Goal: Task Accomplishment & Management: Use online tool/utility

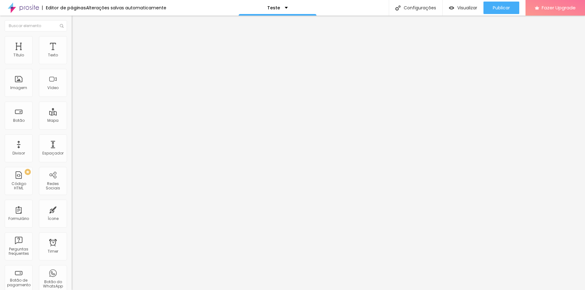
click at [76, 23] on div "Editar Coluna" at bounding box center [95, 22] width 39 height 5
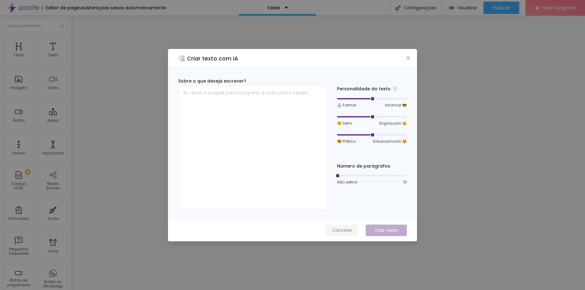
click at [339, 228] on span "Cancelar" at bounding box center [342, 230] width 20 height 7
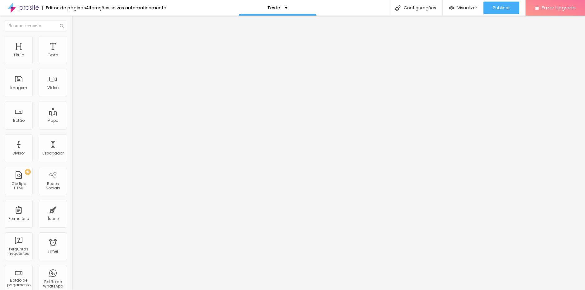
click at [72, 41] on li "Estilo" at bounding box center [108, 39] width 72 height 6
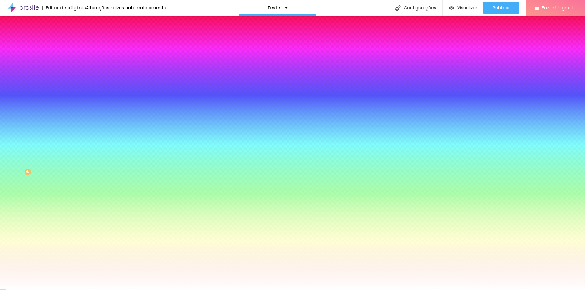
click at [72, 57] on span "Adicionar imagem" at bounding box center [92, 54] width 40 height 5
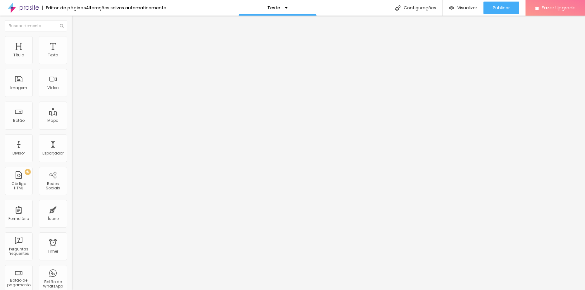
click at [77, 42] on span "Estilo" at bounding box center [82, 40] width 10 height 5
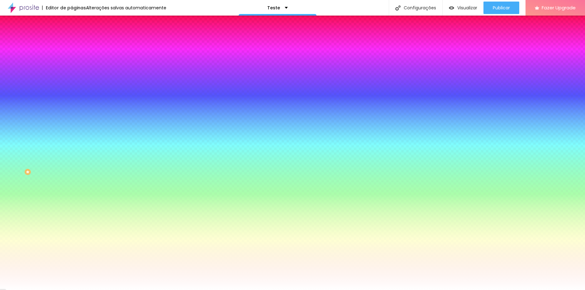
click at [72, 65] on span "Nenhum" at bounding box center [80, 62] width 16 height 5
click at [72, 74] on span "Parallax" at bounding box center [79, 71] width 15 height 5
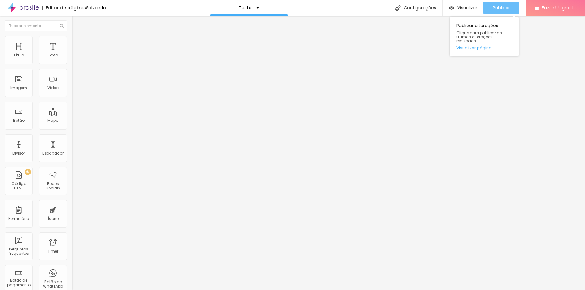
drag, startPoint x: 513, startPoint y: 7, endPoint x: 512, endPoint y: 30, distance: 22.5
click at [513, 7] on button "Publicar" at bounding box center [502, 8] width 36 height 12
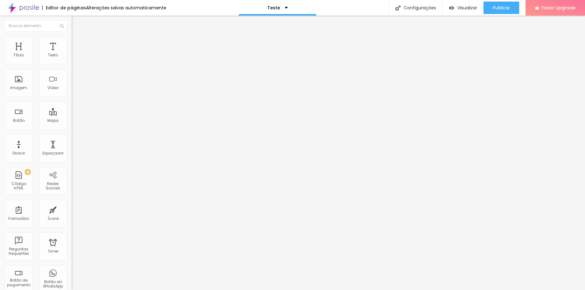
click at [77, 43] on span "Estilo" at bounding box center [82, 40] width 10 height 5
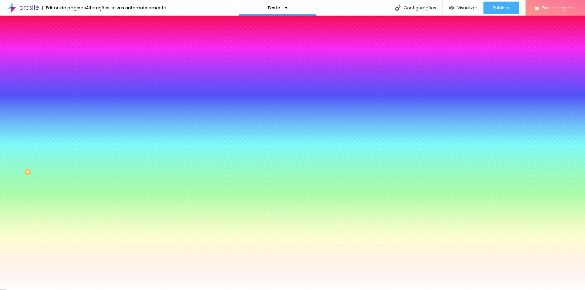
click at [72, 57] on span "Adicionar imagem" at bounding box center [92, 54] width 40 height 5
drag, startPoint x: 84, startPoint y: 93, endPoint x: 246, endPoint y: 181, distance: 183.6
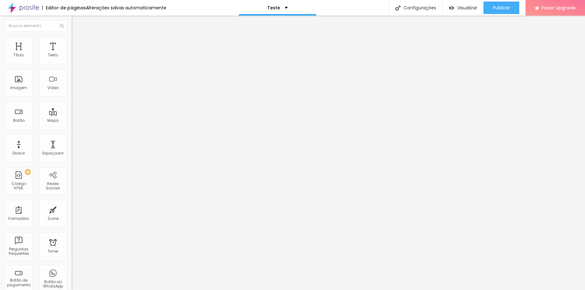
click at [72, 41] on li "Estilo" at bounding box center [108, 39] width 72 height 6
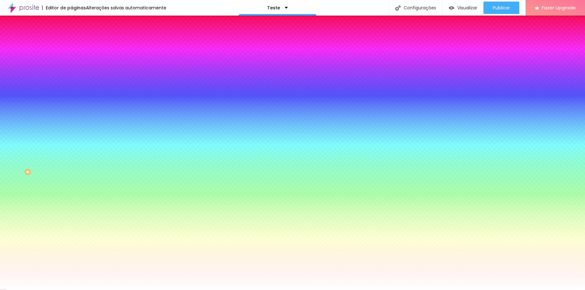
click at [72, 57] on span "Adicionar imagem" at bounding box center [92, 54] width 40 height 5
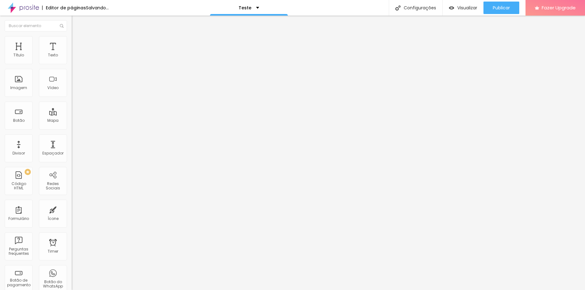
click at [77, 42] on span "Estilo" at bounding box center [82, 40] width 10 height 5
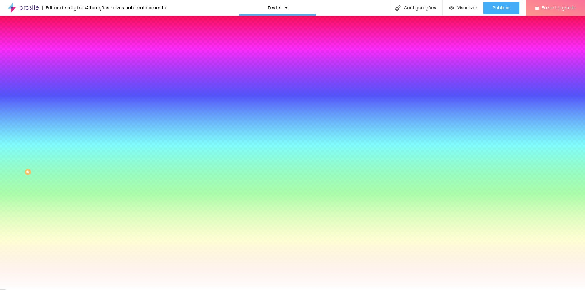
click at [72, 57] on span "Adicionar imagem" at bounding box center [92, 54] width 40 height 5
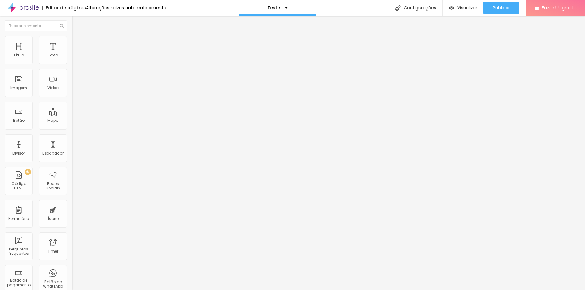
click at [72, 38] on li "Estilo" at bounding box center [108, 39] width 72 height 6
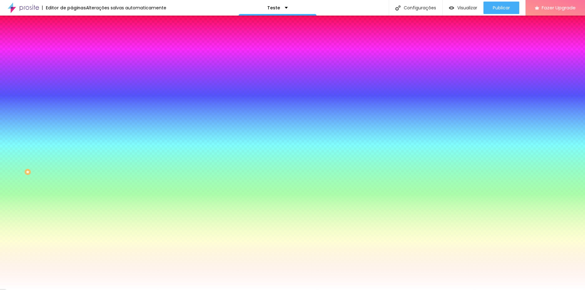
click at [72, 57] on span "Adicionar imagem" at bounding box center [92, 54] width 40 height 5
drag, startPoint x: 46, startPoint y: 82, endPoint x: 57, endPoint y: 87, distance: 12.6
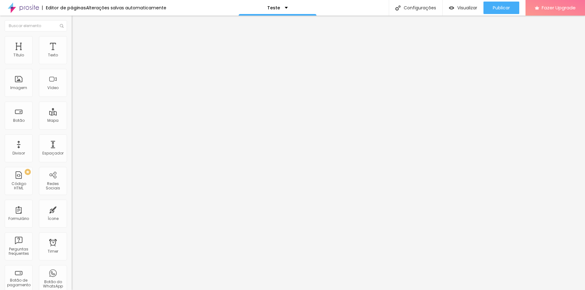
click at [72, 63] on div "captação leads" at bounding box center [108, 57] width 72 height 11
click at [38, 290] on div "captação leads" at bounding box center [31, 295] width 59 height 4
click at [76, 61] on div "captação leads" at bounding box center [108, 58] width 64 height 6
click at [77, 42] on span "Estilo" at bounding box center [82, 40] width 10 height 5
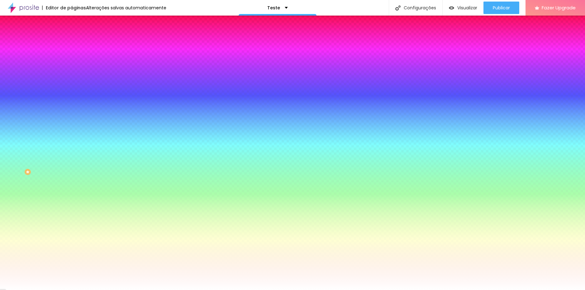
click at [72, 146] on button "button" at bounding box center [76, 143] width 9 height 7
click at [64, 290] on div at bounding box center [292, 290] width 585 height 0
click at [76, 25] on div "Editar Formulário" at bounding box center [99, 22] width 46 height 5
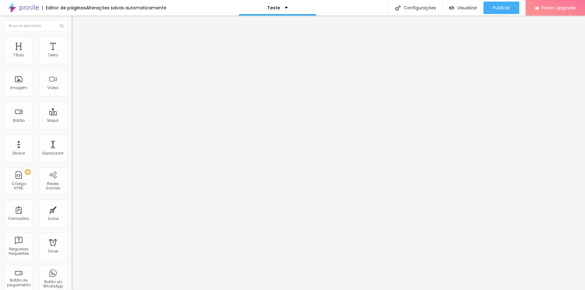
click at [76, 61] on div "Pedido de Fotos" at bounding box center [108, 58] width 64 height 6
click at [72, 63] on img at bounding box center [74, 65] width 4 height 4
type input "Pedido de Fotos"
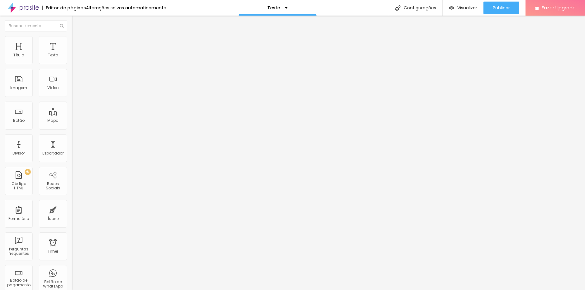
click at [72, 63] on span at bounding box center [74, 65] width 4 height 5
type input "Pedido de Fotos Pct Essencial"
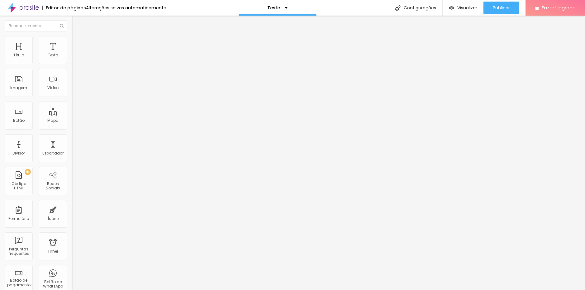
radio input "true"
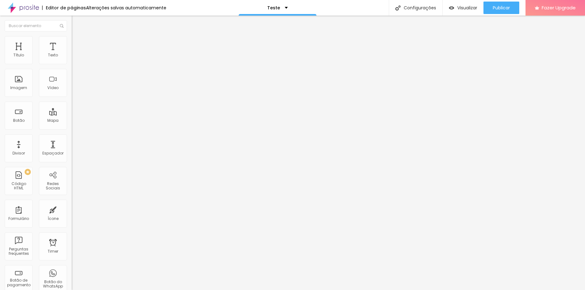
click at [72, 54] on span "Trocar imagem" at bounding box center [89, 50] width 34 height 5
click at [77, 43] on span "Estilo" at bounding box center [82, 40] width 10 height 5
type input "90"
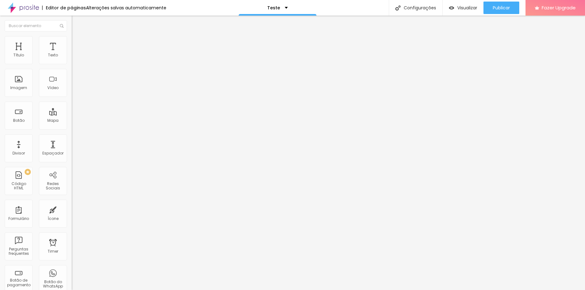
type input "90"
type input "100"
type input "85"
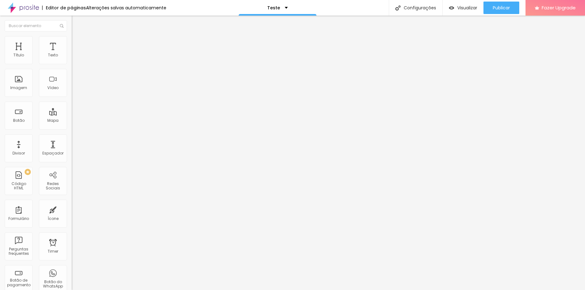
type input "70"
type input "75"
type input "80"
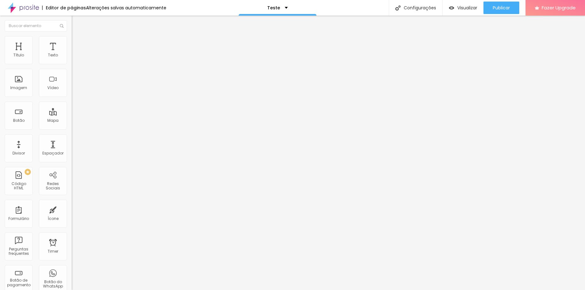
type input "80"
type input "85"
type input "90"
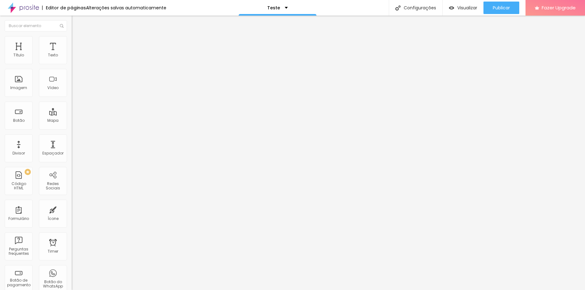
type input "100"
type input "95"
type input "90"
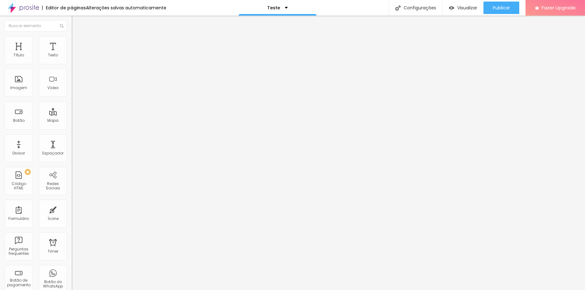
type input "90"
drag, startPoint x: 58, startPoint y: 66, endPoint x: 45, endPoint y: 75, distance: 16.3
click at [72, 64] on input "range" at bounding box center [92, 61] width 40 height 5
type input "85"
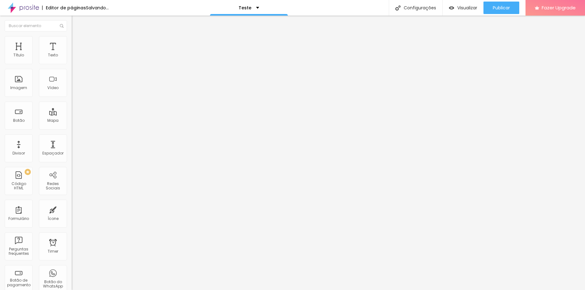
type input "108"
type input "0"
type input "91"
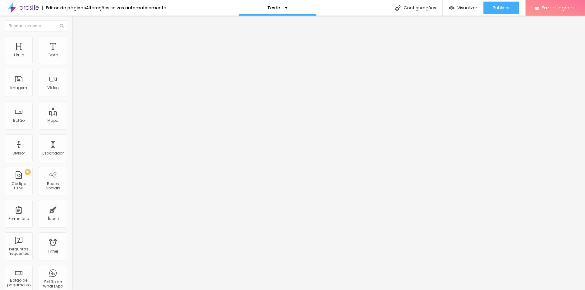
type input "91"
type input "200"
type input "189"
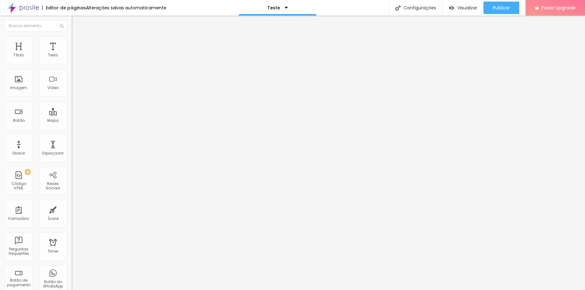
type input "174"
type input "150"
type input "146"
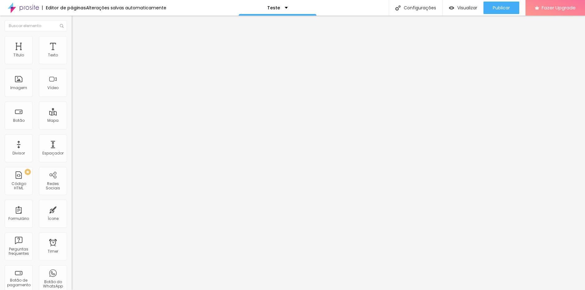
type input "146"
type input "138"
type input "105"
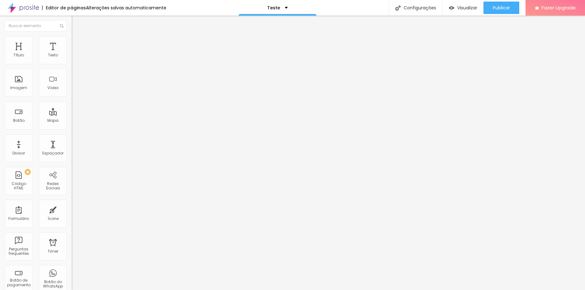
drag, startPoint x: 35, startPoint y: 80, endPoint x: 35, endPoint y: 85, distance: 5.6
type input "105"
click at [72, 137] on input "range" at bounding box center [92, 139] width 40 height 5
click at [72, 28] on button "Editar Imagem" at bounding box center [108, 23] width 72 height 14
click at [72, 54] on span "Trocar imagem" at bounding box center [89, 50] width 34 height 5
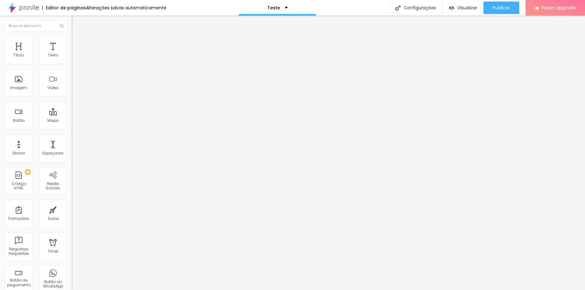
drag, startPoint x: 125, startPoint y: 96, endPoint x: 144, endPoint y: 100, distance: 20.2
click at [72, 98] on span "1:1 Quadrado" at bounding box center [84, 94] width 25 height 5
click at [72, 101] on span "Cinema" at bounding box center [80, 98] width 16 height 5
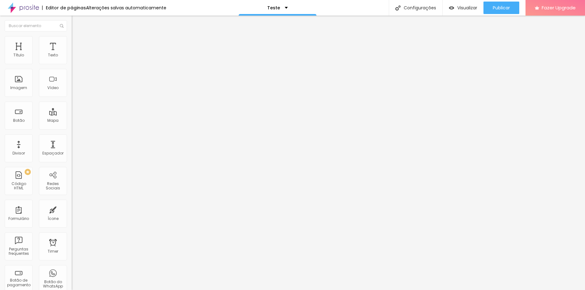
click at [72, 103] on div "Cinema 16:9" at bounding box center [108, 100] width 72 height 6
click at [72, 107] on div "Padrão 4:3" at bounding box center [108, 105] width 72 height 4
click at [72, 115] on span "Original" at bounding box center [79, 111] width 15 height 5
click at [72, 42] on li "Estilo" at bounding box center [108, 39] width 72 height 6
type input "65"
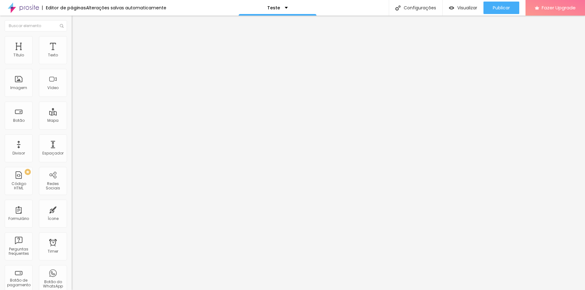
type input "65"
type input "55"
type input "60"
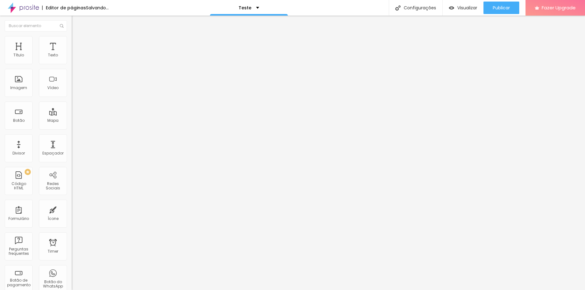
type input "65"
type input "70"
type input "85"
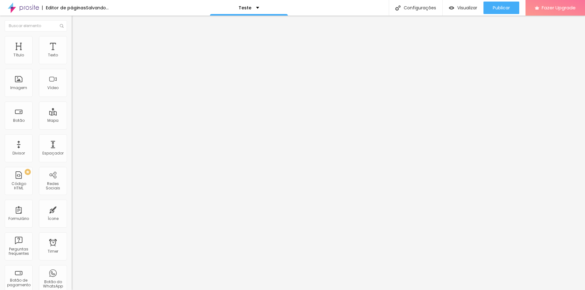
type input "85"
type input "90"
type input "95"
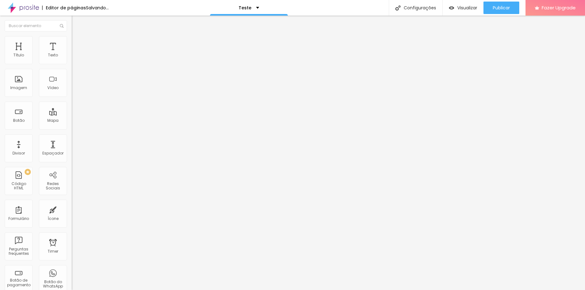
type input "100"
drag, startPoint x: 55, startPoint y: 66, endPoint x: 64, endPoint y: 68, distance: 8.8
type input "100"
click at [72, 64] on input "range" at bounding box center [92, 61] width 40 height 5
type input "94"
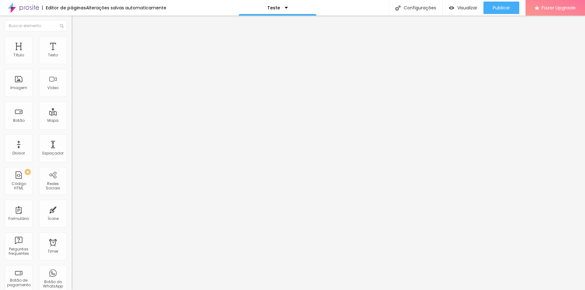
type input "94"
type input "200"
type input "179"
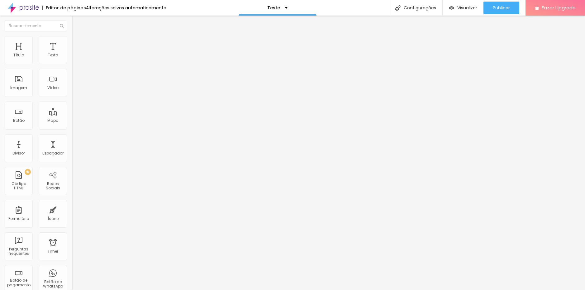
type input "0"
type input "3"
type input "5"
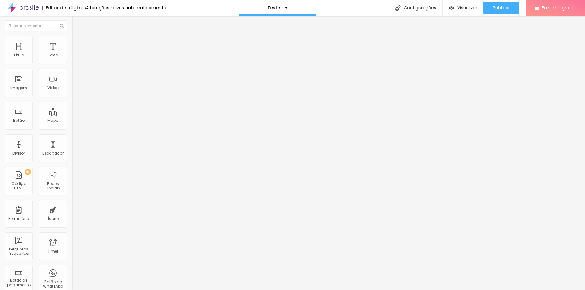
type input "5"
type input "7"
type input "10"
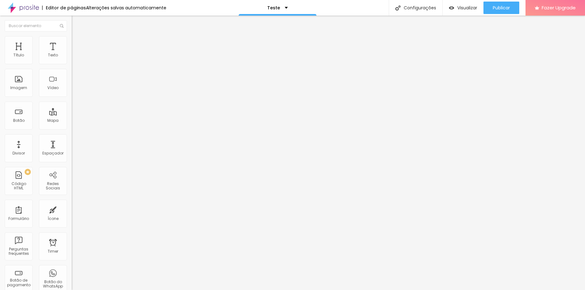
type input "11"
type input "15"
type input "23"
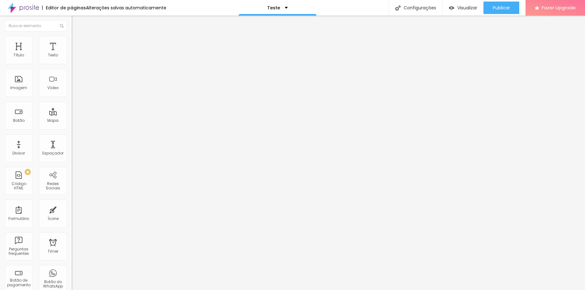
type input "23"
type input "28"
type input "31"
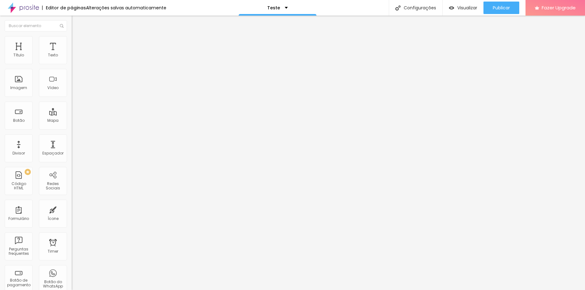
type input "33"
type input "35"
type input "36"
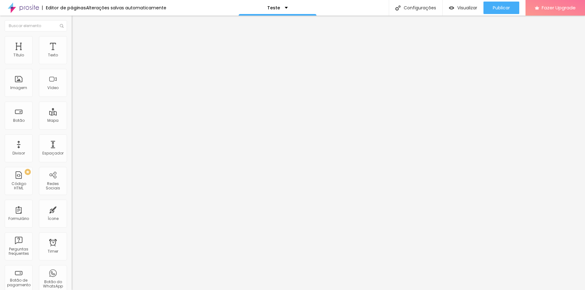
type input "36"
type input "38"
type input "39"
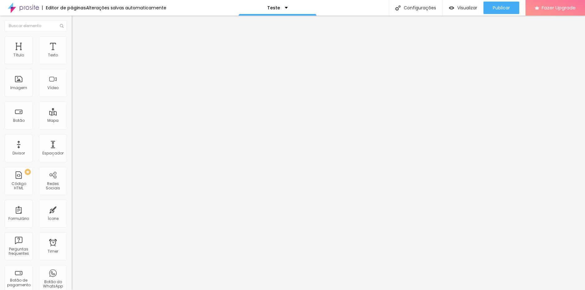
type input "41"
type input "43"
type input "44"
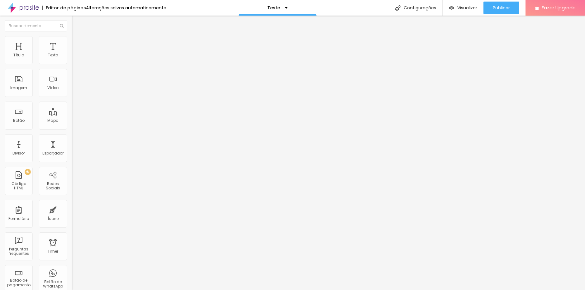
type input "44"
type input "48"
type input "49"
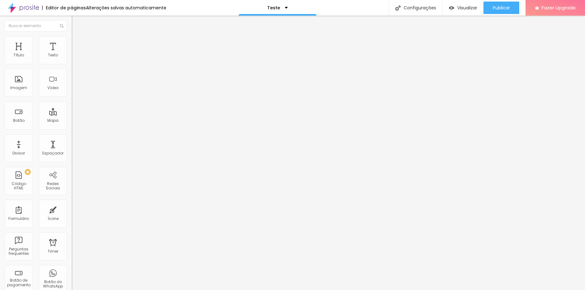
type input "51"
type input "54"
type input "58"
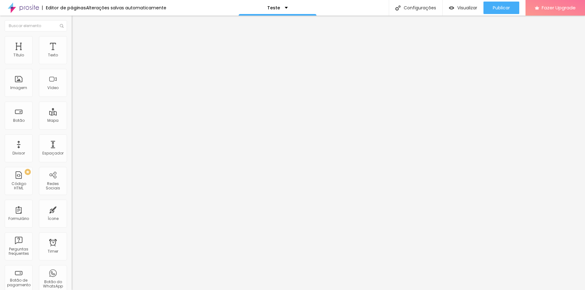
type input "58"
type input "64"
type input "71"
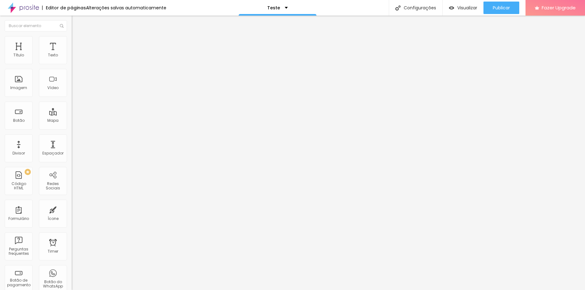
type input "72"
type input "74"
type input "76"
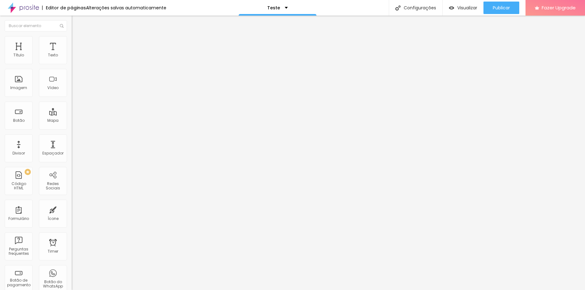
type input "76"
type input "77"
type input "79"
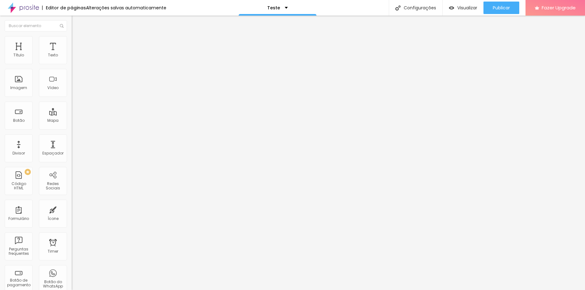
type input "84"
type input "86"
type input "95"
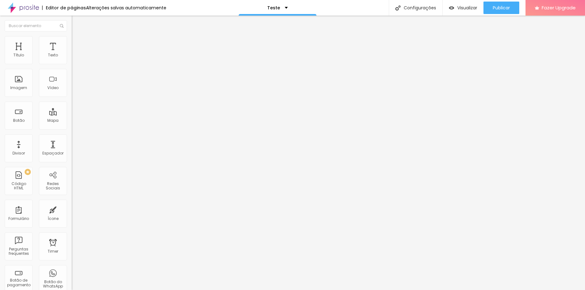
click at [72, 137] on input "range" at bounding box center [92, 139] width 40 height 5
type input "95"
click at [72, 42] on li "Estilo" at bounding box center [108, 39] width 72 height 6
click at [77, 45] on span "Avançado" at bounding box center [87, 46] width 21 height 5
click at [77, 42] on span "Estilo" at bounding box center [82, 40] width 10 height 5
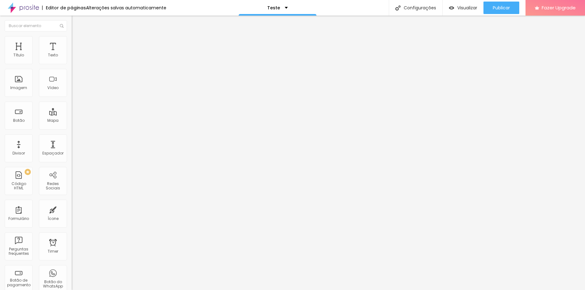
type input "80"
type input "75"
type input "80"
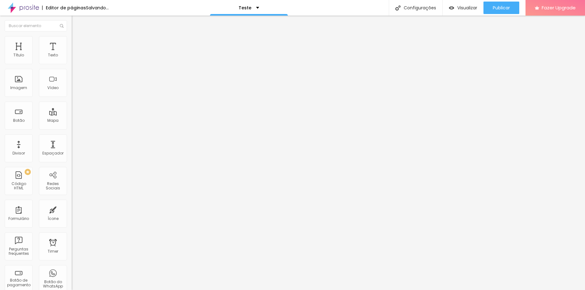
type input "80"
type input "85"
click at [72, 64] on input "range" at bounding box center [92, 61] width 40 height 5
click at [72, 36] on li "Conteúdo" at bounding box center [108, 33] width 72 height 6
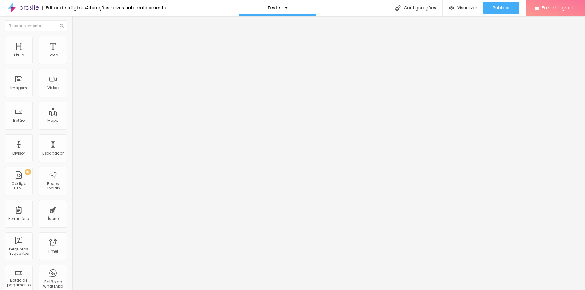
click at [72, 54] on span "Trocar imagem" at bounding box center [89, 50] width 34 height 5
click at [72, 41] on li "Estilo" at bounding box center [108, 39] width 72 height 6
type input "80"
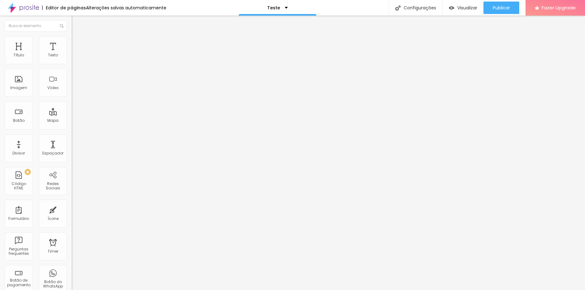
type input "80"
type input "75"
type input "70"
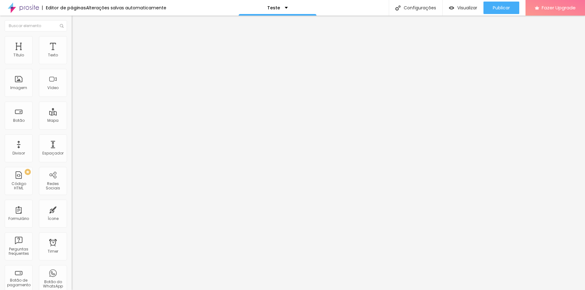
type input "65"
type input "60"
type input "65"
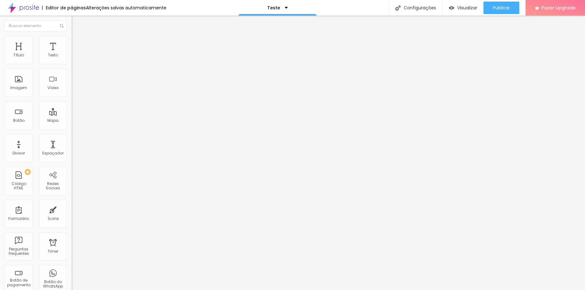
drag, startPoint x: 48, startPoint y: 69, endPoint x: 42, endPoint y: 68, distance: 5.6
type input "65"
click at [72, 64] on input "range" at bounding box center [92, 61] width 40 height 5
type input "94"
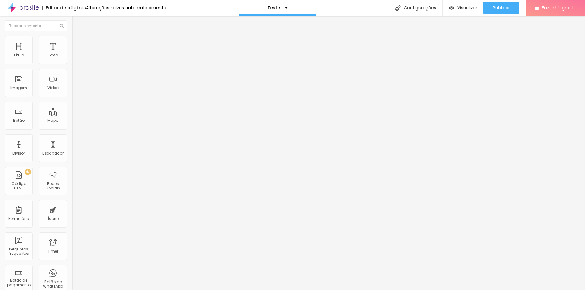
type input "97"
type input "100"
type input "102"
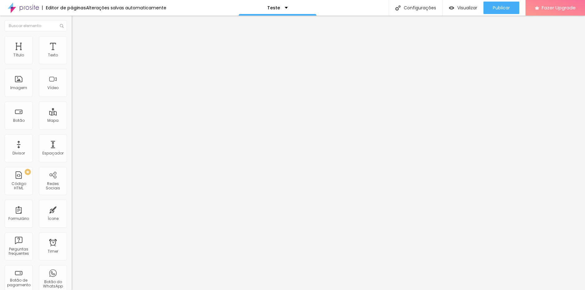
type input "102"
type input "104"
type input "105"
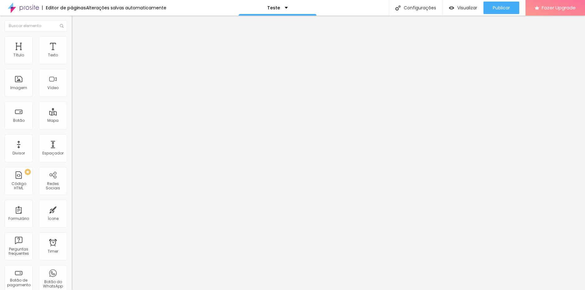
type input "110"
type input "112"
type input "114"
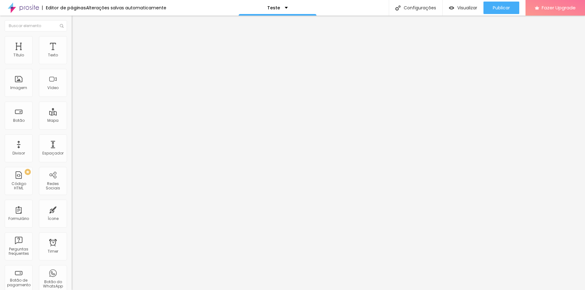
type input "114"
type input "115"
type input "117"
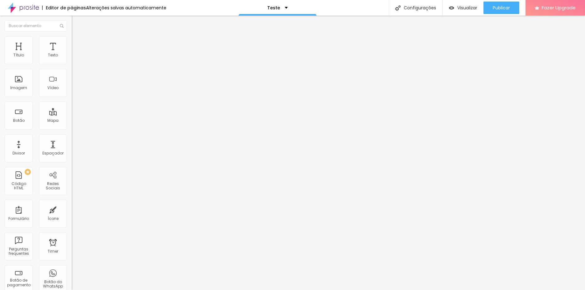
type input "118"
type input "120"
type input "122"
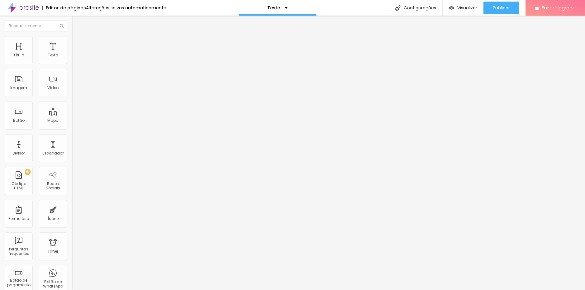
type input "122"
type input "123"
type input "127"
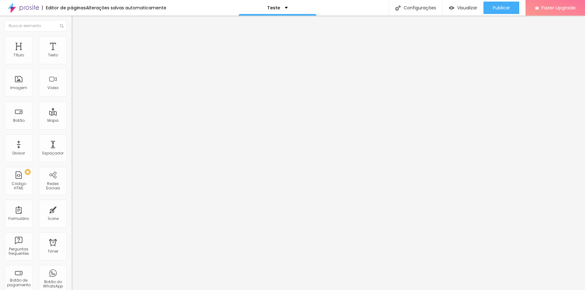
type input "128"
type input "130"
type input "132"
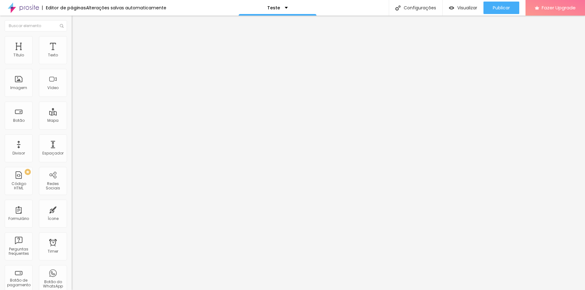
type input "132"
type input "133"
type input "135"
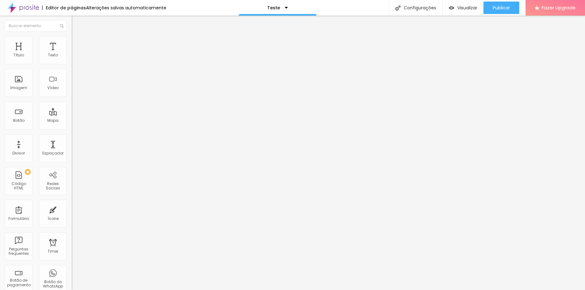
drag, startPoint x: 32, startPoint y: 79, endPoint x: 47, endPoint y: 91, distance: 19.1
click at [72, 137] on input "range" at bounding box center [92, 139] width 40 height 5
click at [77, 44] on span "Avançado" at bounding box center [87, 46] width 21 height 5
click at [77, 43] on span "Estilo" at bounding box center [82, 40] width 10 height 5
drag, startPoint x: 64, startPoint y: 67, endPoint x: 49, endPoint y: 66, distance: 15.0
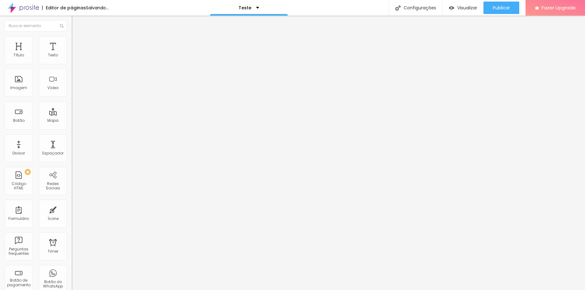
click at [72, 64] on input "range" at bounding box center [92, 61] width 40 height 5
click at [72, 59] on input "text" at bounding box center [109, 55] width 75 height 6
paste input "https://www.youtube.com/watch?v=crPjV5iqwxU"
click at [72, 162] on div "Editar Vídeo Conteúdo Estilo Avançado URL do vídeo https://www.youtube.com/watc…" at bounding box center [108, 153] width 72 height 274
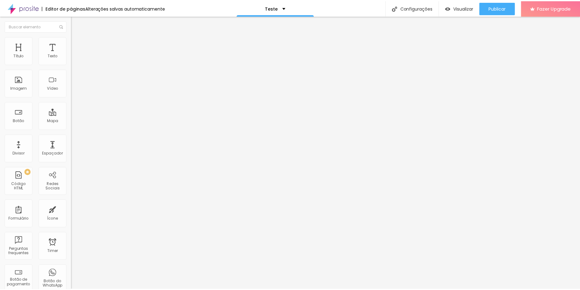
scroll to position [0, 0]
click at [72, 41] on li "Estilo" at bounding box center [108, 39] width 72 height 6
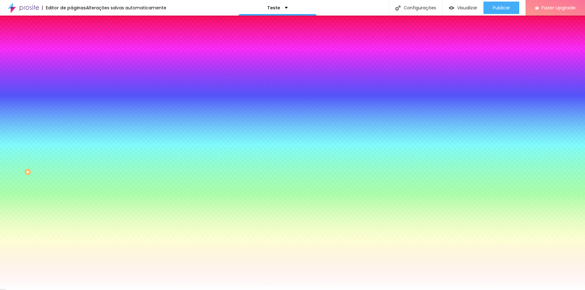
click at [74, 204] on icon "button" at bounding box center [74, 203] width 1 height 1
drag, startPoint x: 96, startPoint y: 253, endPoint x: 93, endPoint y: 253, distance: 3.1
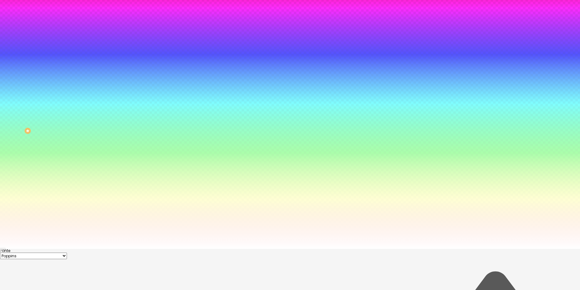
scroll to position [47, 0]
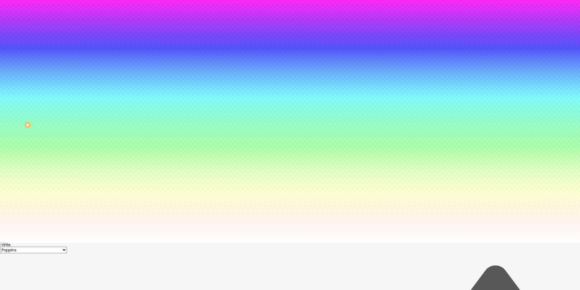
click at [31, 243] on div at bounding box center [290, 243] width 580 height 0
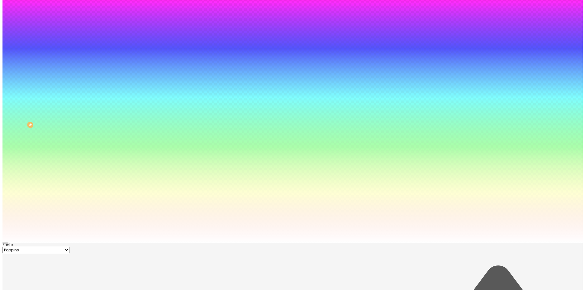
scroll to position [0, 0]
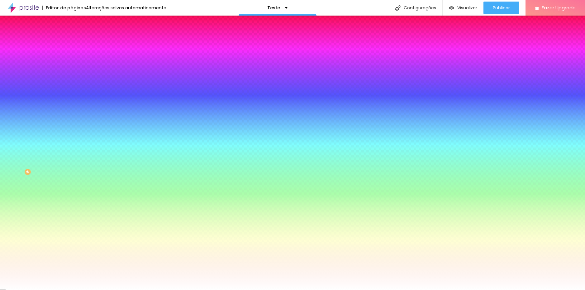
click at [72, 86] on button "button" at bounding box center [76, 83] width 9 height 7
drag, startPoint x: 69, startPoint y: 111, endPoint x: 96, endPoint y: 110, distance: 27.1
click at [127, 290] on div at bounding box center [292, 290] width 585 height 0
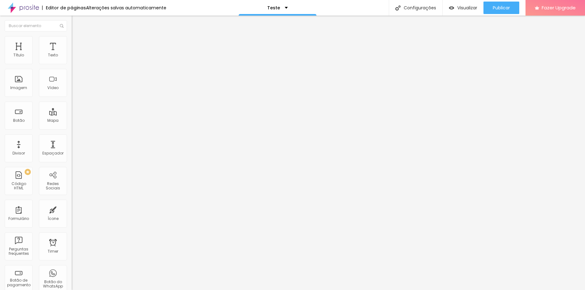
click at [72, 36] on img at bounding box center [75, 39] width 6 height 6
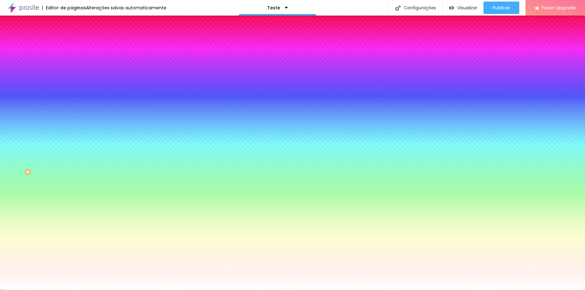
click at [75, 109] on icon "button" at bounding box center [76, 108] width 2 height 2
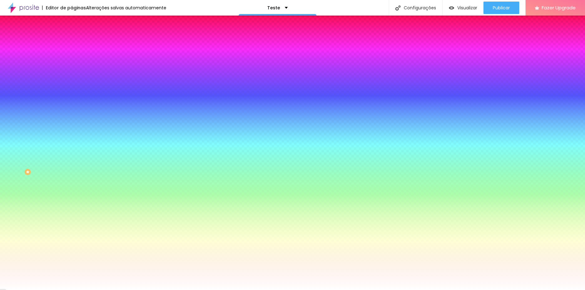
click at [134, 290] on div at bounding box center [292, 294] width 585 height 0
drag, startPoint x: 79, startPoint y: 223, endPoint x: 59, endPoint y: 224, distance: 20.3
click at [26, 290] on div at bounding box center [292, 290] width 585 height 0
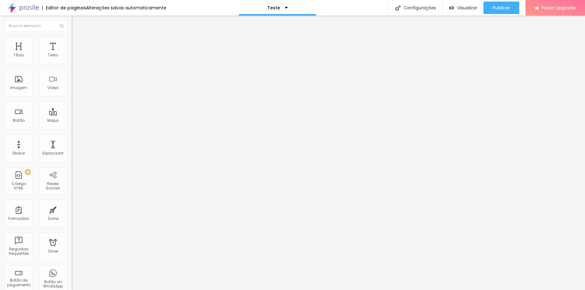
click at [72, 39] on li "Estilo" at bounding box center [108, 39] width 72 height 6
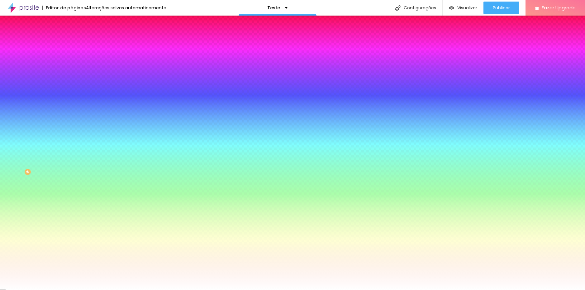
click at [106, 56] on img at bounding box center [108, 54] width 4 height 4
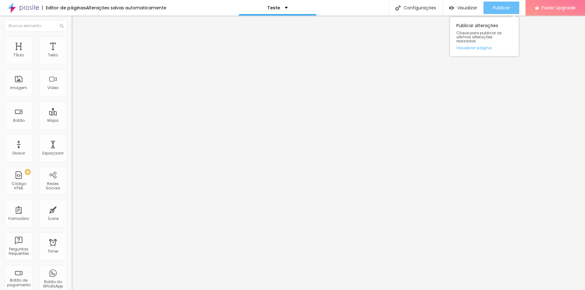
click at [497, 10] on span "Publicar" at bounding box center [501, 7] width 17 height 5
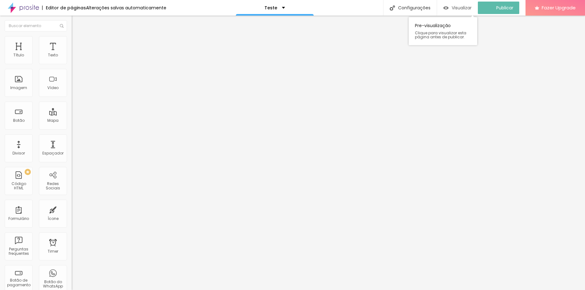
click at [466, 10] on span "Visualizar" at bounding box center [462, 7] width 20 height 5
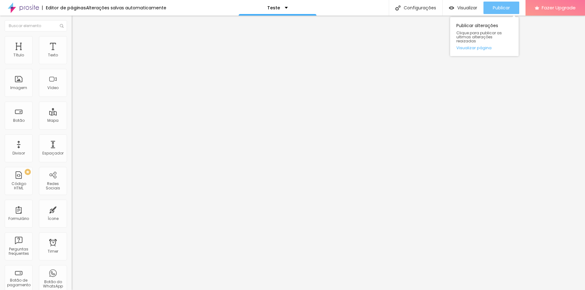
click at [500, 7] on span "Publicar" at bounding box center [501, 7] width 17 height 5
click at [72, 54] on span "Trocar imagem" at bounding box center [89, 50] width 34 height 5
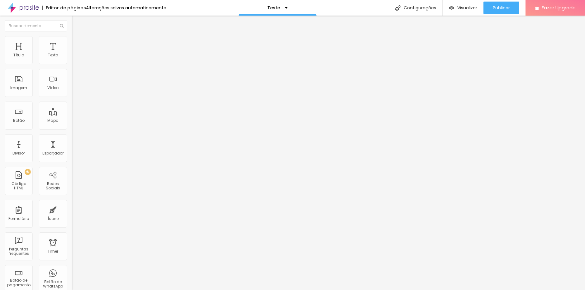
click at [72, 98] on span "Original" at bounding box center [79, 94] width 15 height 5
click at [72, 104] on div "Padrão 4:3" at bounding box center [108, 103] width 72 height 4
click at [72, 101] on span "Cinema" at bounding box center [80, 98] width 16 height 5
click at [72, 111] on span "Quadrado" at bounding box center [82, 108] width 20 height 5
click at [72, 104] on div "Padrão 4:3" at bounding box center [108, 103] width 72 height 4
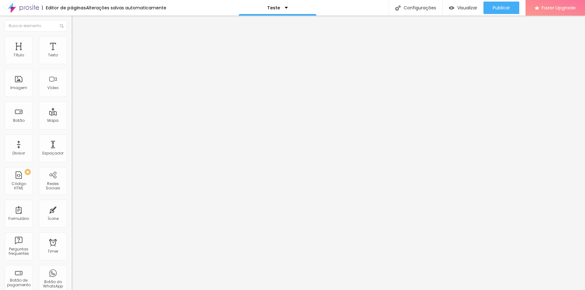
click at [72, 101] on div "Cinema 16:9" at bounding box center [108, 99] width 72 height 4
click at [72, 89] on div "Alinhamento" at bounding box center [108, 80] width 72 height 19
click at [72, 79] on img at bounding box center [74, 76] width 4 height 4
click at [72, 89] on img at bounding box center [74, 86] width 4 height 4
click at [72, 84] on img at bounding box center [74, 81] width 4 height 4
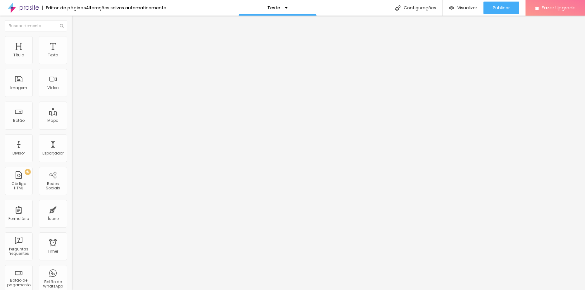
click at [77, 42] on span "Estilo" at bounding box center [82, 40] width 10 height 5
type input "60"
type input "55"
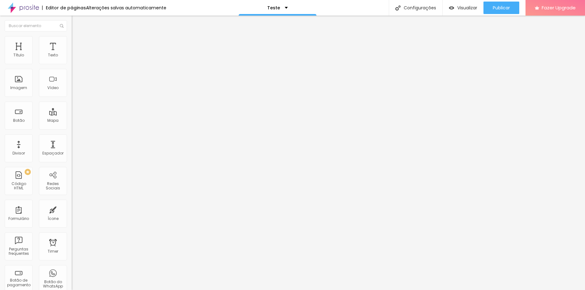
type input "50"
drag, startPoint x: 43, startPoint y: 65, endPoint x: 32, endPoint y: 67, distance: 10.4
type input "50"
click at [72, 64] on input "range" at bounding box center [92, 61] width 40 height 5
type input "13"
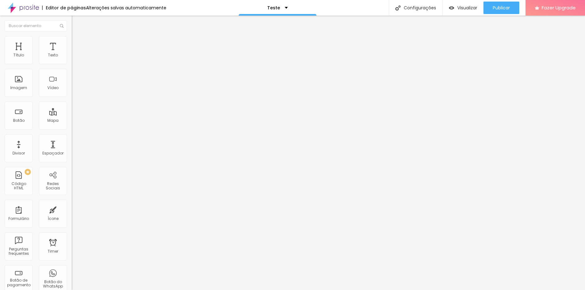
type input "13"
type input "0"
drag, startPoint x: 41, startPoint y: 78, endPoint x: -12, endPoint y: 85, distance: 54.1
type input "0"
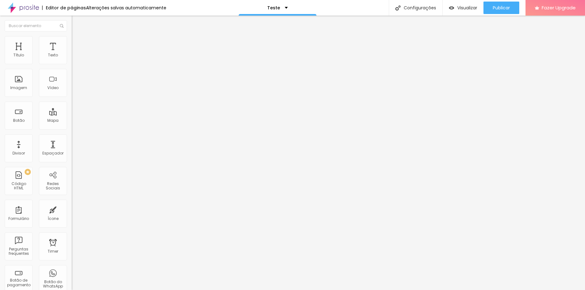
click at [72, 137] on input "range" at bounding box center [92, 139] width 40 height 5
type input "55"
type input "60"
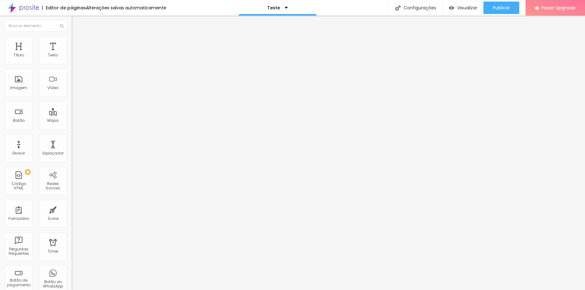
type input "65"
type input "60"
type input "55"
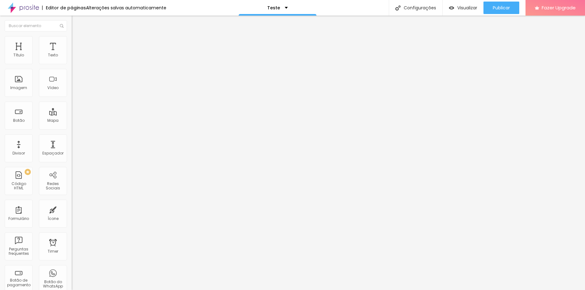
type input "55"
type input "40"
type input "25"
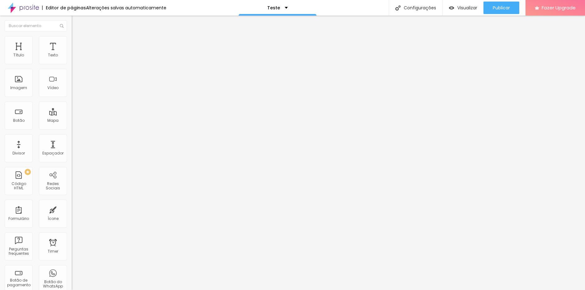
type input "20"
type input "25"
type input "30"
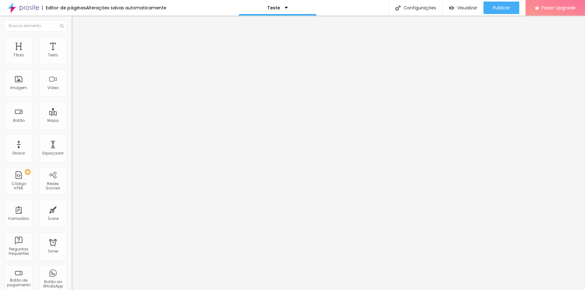
type input "30"
type input "35"
type input "40"
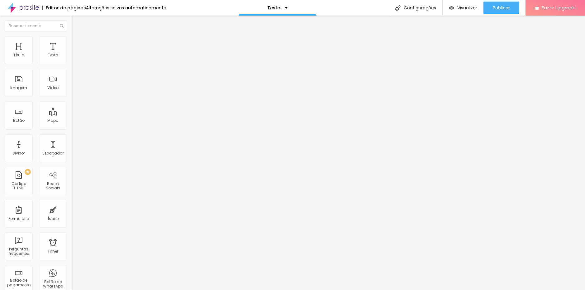
type input "45"
type input "50"
type input "55"
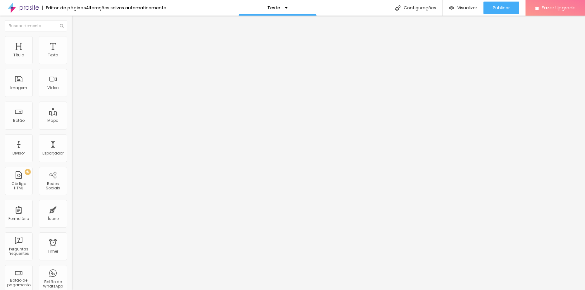
drag, startPoint x: 32, startPoint y: 66, endPoint x: 34, endPoint y: 60, distance: 7.2
type input "55"
click at [72, 60] on input "range" at bounding box center [92, 61] width 40 height 5
click at [72, 42] on li "Avançado" at bounding box center [108, 45] width 72 height 6
type input "25"
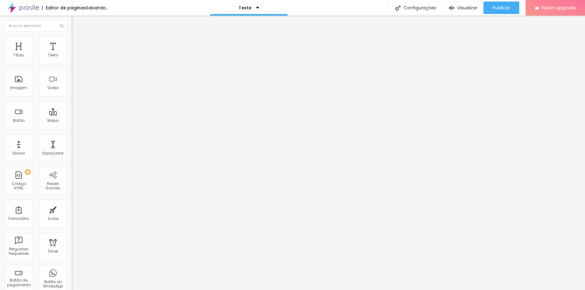
type input "25"
type input "24"
type input "23"
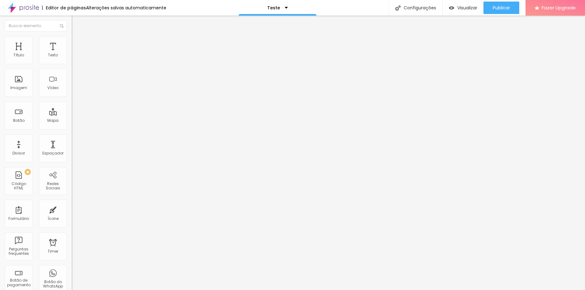
type input "22"
type input "21"
type input "20"
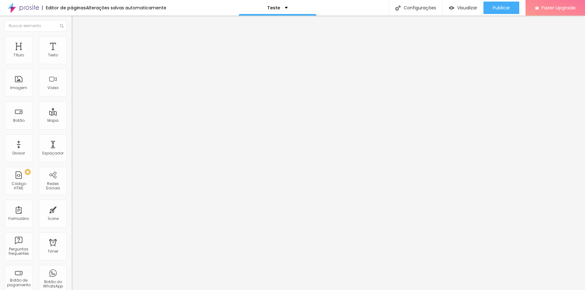
type input "20"
type input "19"
type input "17"
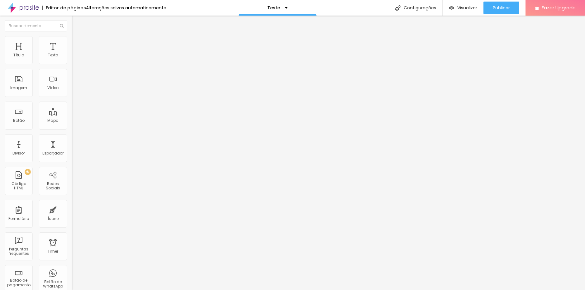
type input "16"
type input "14"
type input "13"
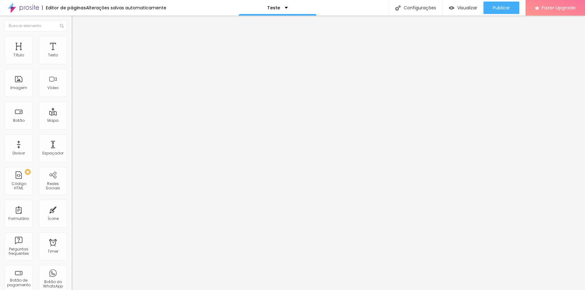
type input "13"
type input "12"
type input "11"
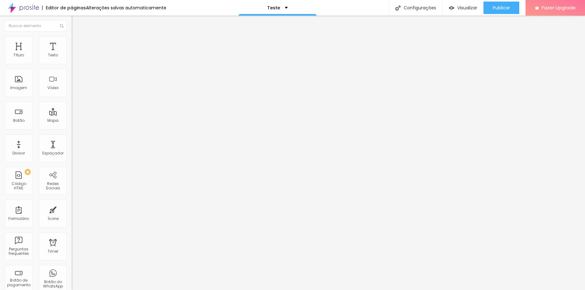
type input "25"
type input "48"
type input "54"
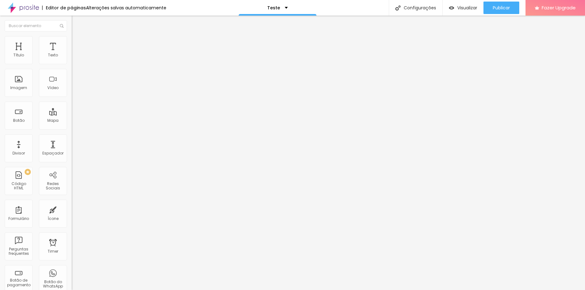
type input "54"
type input "59"
type input "64"
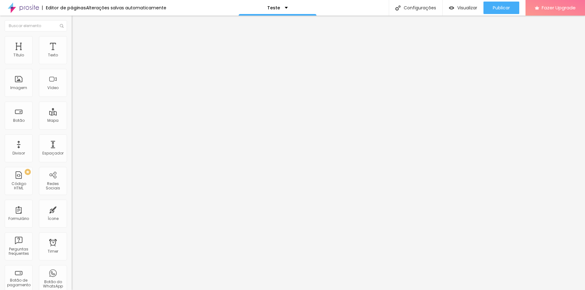
type input "67"
type input "70"
type input "72"
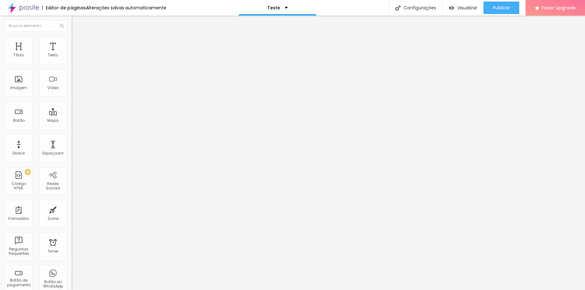
type input "72"
type input "74"
type input "75"
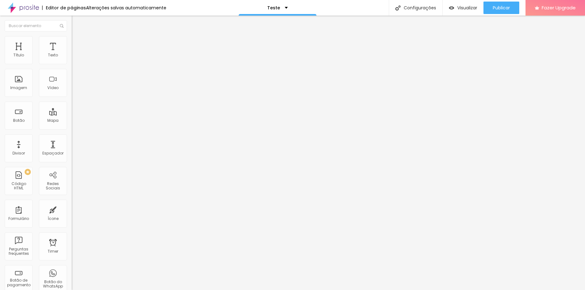
type input "77"
type input "79"
type input "81"
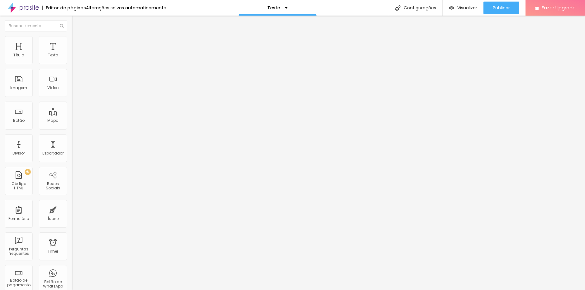
type input "81"
type input "86"
type input "90"
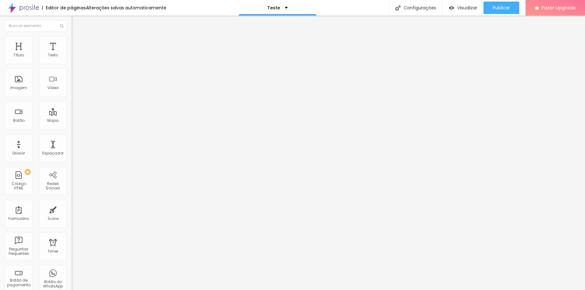
type input "92"
type input "67"
type input "58"
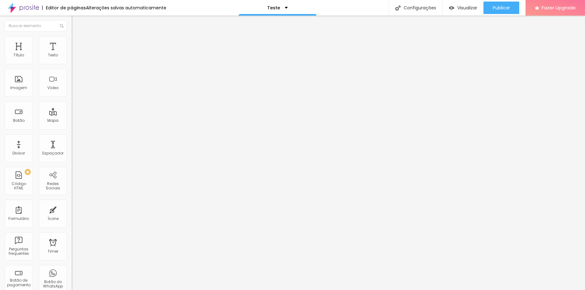
type input "58"
type input "53"
type input "52"
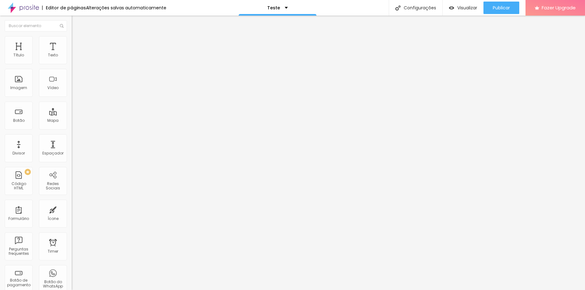
type input "51"
type input "53"
drag, startPoint x: 24, startPoint y: 62, endPoint x: 35, endPoint y: 59, distance: 11.3
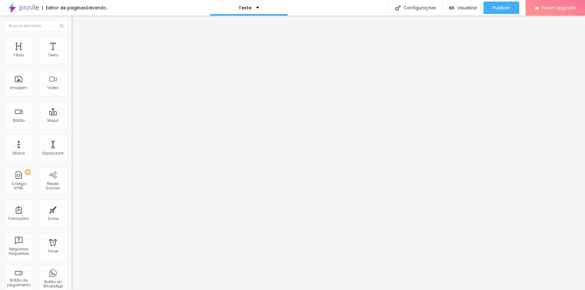
type input "53"
click at [72, 121] on input "range" at bounding box center [92, 123] width 40 height 5
type input "4"
type input "10"
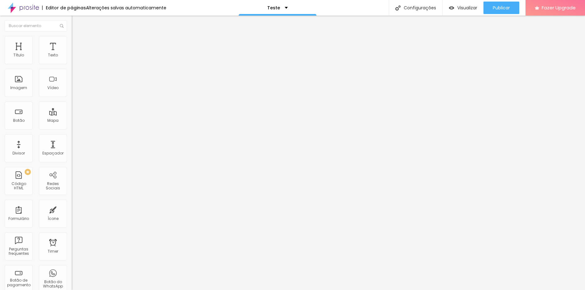
type input "10"
type input "13"
type input "16"
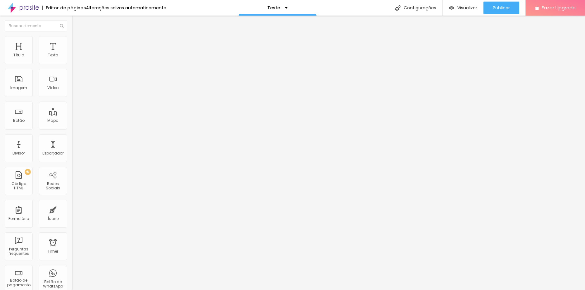
type input "17"
type input "19"
type input "21"
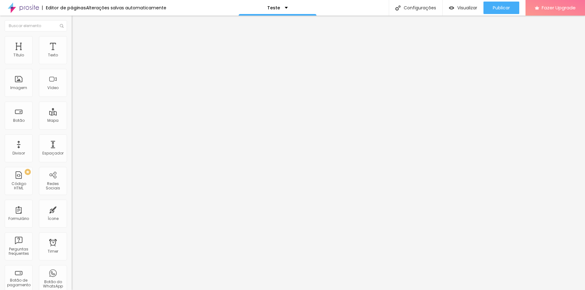
type input "21"
type input "22"
type input "23"
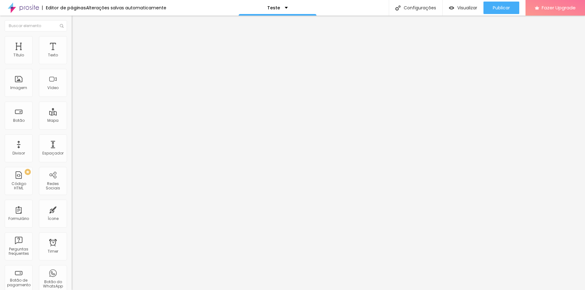
type input "24"
type input "25"
type input "28"
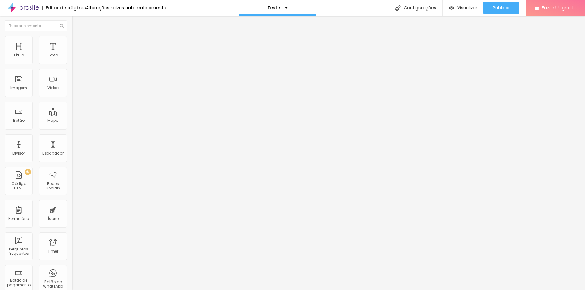
type input "28"
type input "30"
drag, startPoint x: 15, startPoint y: 75, endPoint x: 26, endPoint y: 73, distance: 11.4
type input "30"
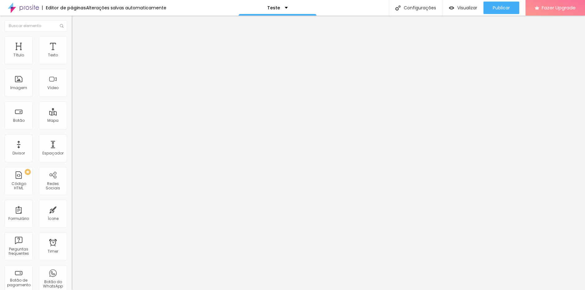
click at [72, 209] on input "range" at bounding box center [92, 211] width 40 height 5
click at [72, 36] on li "Conteúdo" at bounding box center [108, 33] width 72 height 6
click at [72, 114] on div "Proporção 16:9 Cinema Cinema 16:9 Padrão 4:3 Quadrado 1:1 Original" at bounding box center [108, 101] width 72 height 25
click at [72, 98] on span "16:9 Cinema" at bounding box center [84, 94] width 24 height 5
click at [72, 114] on div "Original" at bounding box center [108, 112] width 72 height 4
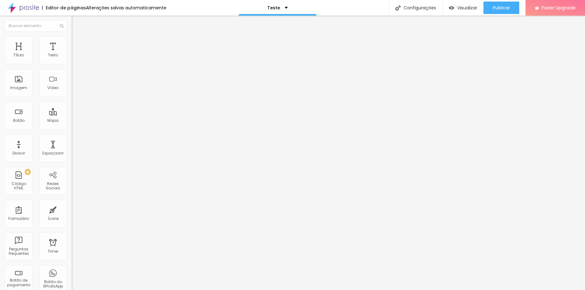
click at [72, 42] on img at bounding box center [75, 45] width 6 height 6
type input "49"
type input "47"
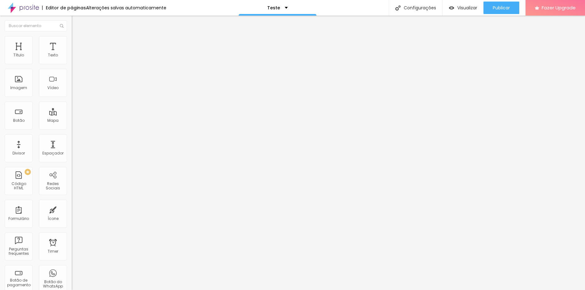
type input "46"
type input "45"
type input "44"
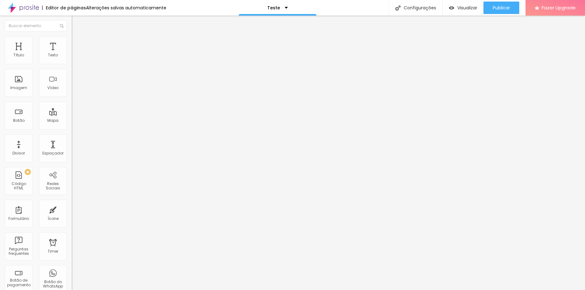
type input "44"
type input "43"
type input "42"
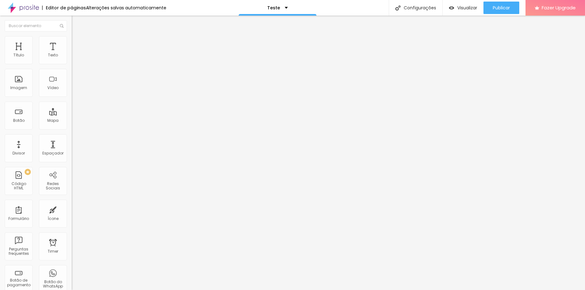
type input "40"
type input "39"
type input "38"
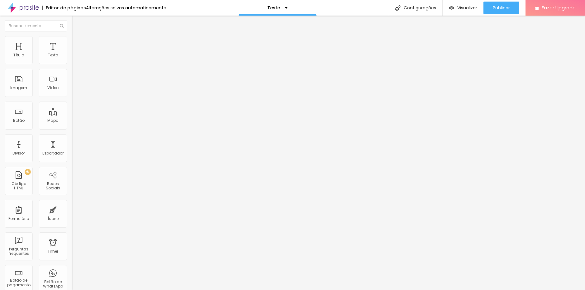
type input "38"
type input "37"
type input "36"
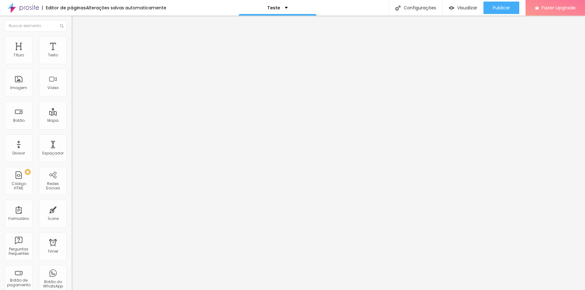
type input "35"
type input "32"
type input "30"
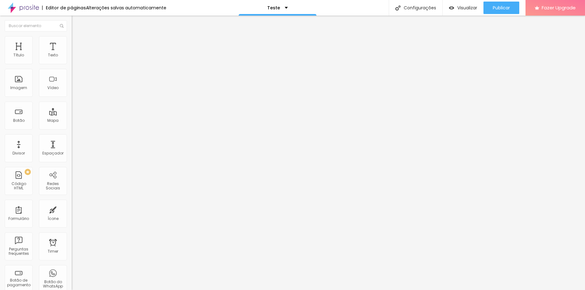
type input "30"
type input "27"
type input "25"
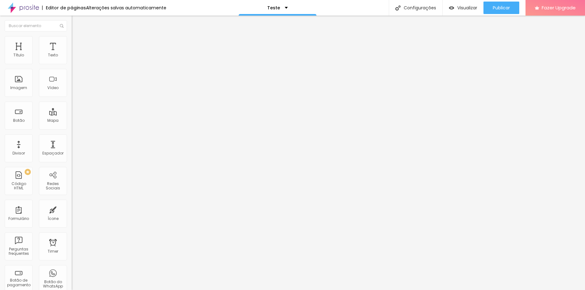
type input "24"
type input "23"
type input "22"
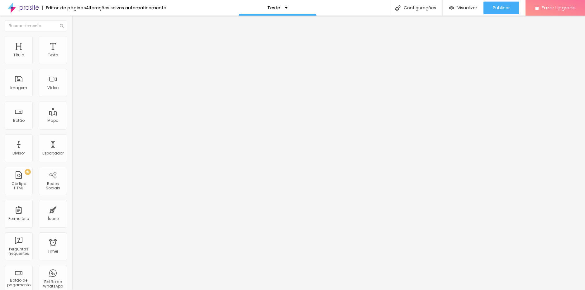
type input "22"
type input "21"
type input "20"
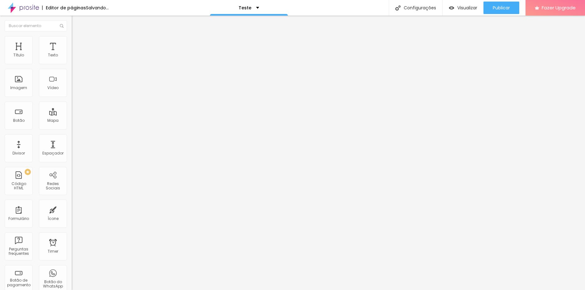
type input "21"
type input "23"
type input "24"
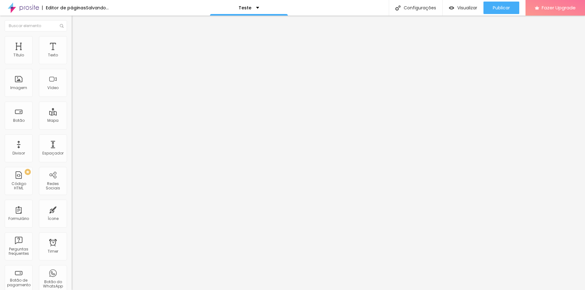
type input "24"
type input "25"
type input "26"
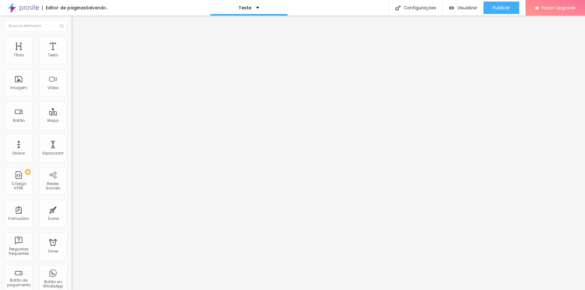
type input "28"
type input "29"
type input "30"
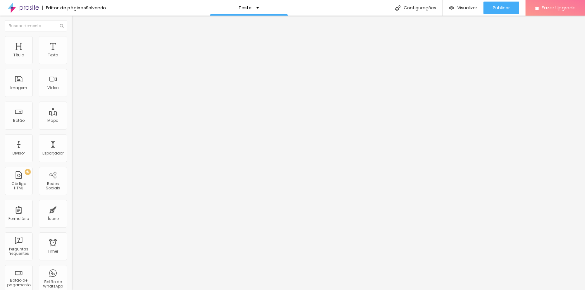
type input "30"
type input "31"
drag, startPoint x: 33, startPoint y: 62, endPoint x: 31, endPoint y: 57, distance: 5.5
click at [72, 121] on input "range" at bounding box center [92, 123] width 40 height 5
click at [72, 41] on li "Estilo" at bounding box center [108, 39] width 72 height 6
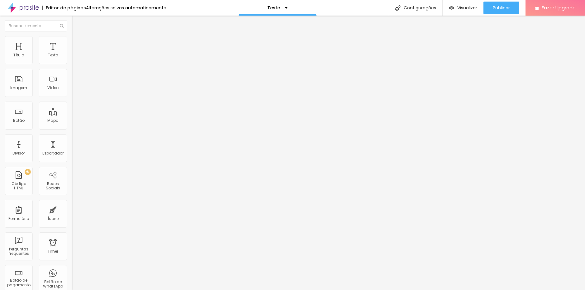
drag, startPoint x: 37, startPoint y: 67, endPoint x: 41, endPoint y: 65, distance: 3.9
click at [72, 64] on input "range" at bounding box center [92, 61] width 40 height 5
click at [72, 40] on img at bounding box center [75, 39] width 6 height 6
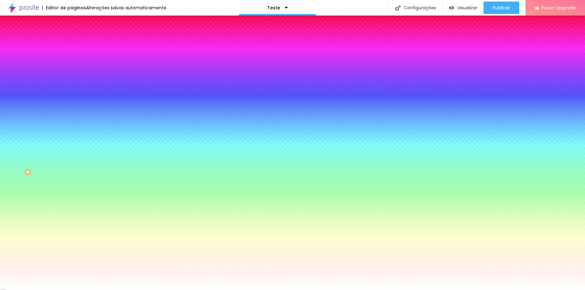
click at [72, 65] on span "Nenhum" at bounding box center [80, 62] width 16 height 5
click at [74, 110] on icon "button" at bounding box center [76, 108] width 4 height 4
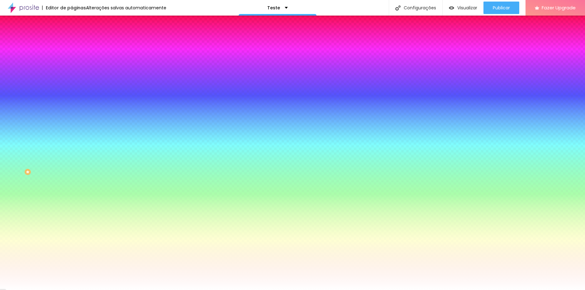
click at [132, 290] on div at bounding box center [292, 294] width 585 height 0
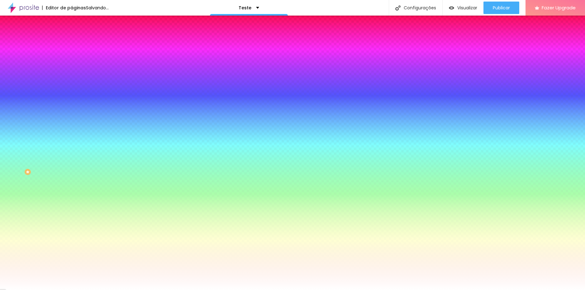
drag, startPoint x: 68, startPoint y: 243, endPoint x: 78, endPoint y: 233, distance: 14.5
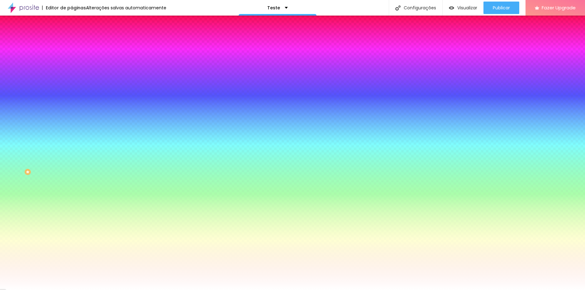
drag, startPoint x: 81, startPoint y: 224, endPoint x: 70, endPoint y: 226, distance: 11.3
click at [60, 290] on div at bounding box center [292, 290] width 585 height 0
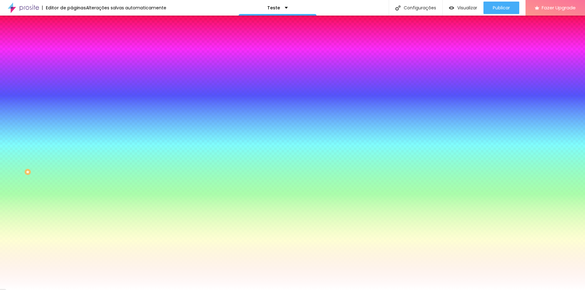
click at [72, 65] on span "Nenhum" at bounding box center [80, 62] width 16 height 5
click at [74, 127] on icon "button" at bounding box center [76, 126] width 4 height 4
drag, startPoint x: 79, startPoint y: 239, endPoint x: 57, endPoint y: 239, distance: 22.1
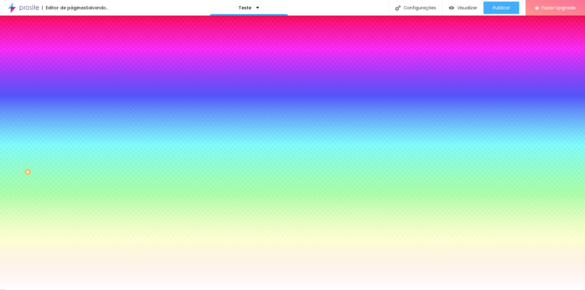
drag, startPoint x: 68, startPoint y: 255, endPoint x: -2, endPoint y: 253, distance: 70.4
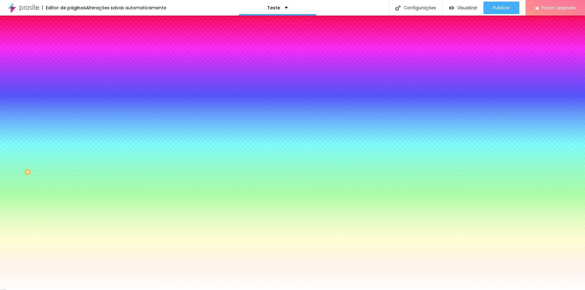
drag, startPoint x: 68, startPoint y: 257, endPoint x: 72, endPoint y: 257, distance: 4.1
click at [564, 290] on div at bounding box center [292, 290] width 585 height 0
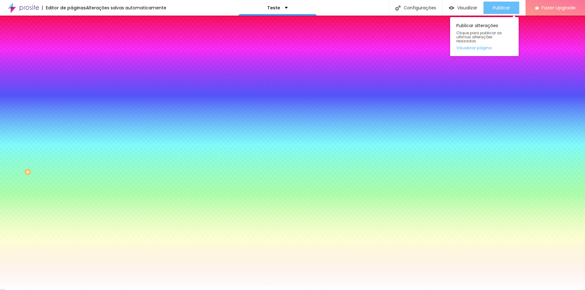
click at [509, 9] on span "Publicar" at bounding box center [501, 7] width 17 height 5
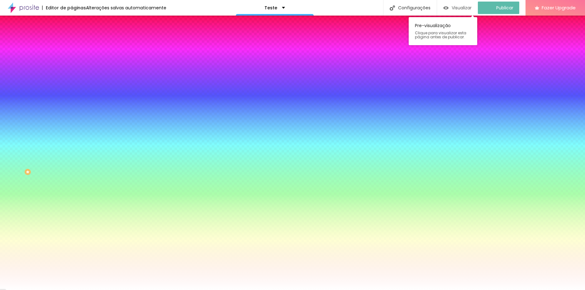
click at [463, 8] on span "Visualizar" at bounding box center [462, 7] width 20 height 5
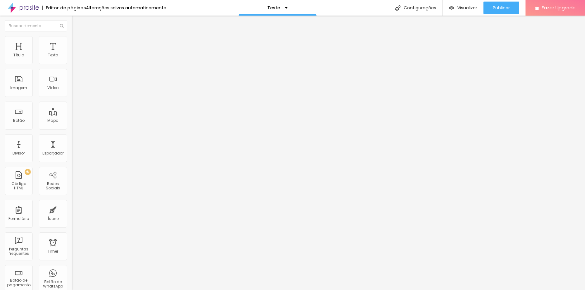
click at [77, 43] on span "Estilo" at bounding box center [82, 40] width 10 height 5
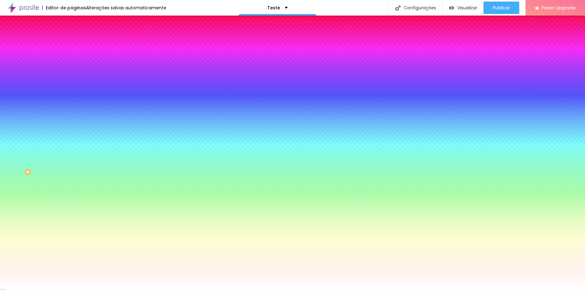
click at [74, 144] on icon "button" at bounding box center [76, 143] width 4 height 4
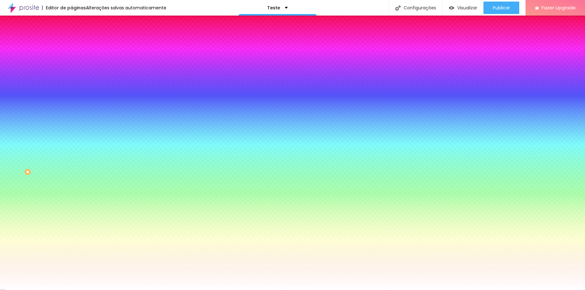
drag, startPoint x: 143, startPoint y: 218, endPoint x: 129, endPoint y: 217, distance: 13.5
click at [348, 290] on div at bounding box center [292, 290] width 585 height 0
click at [72, 206] on button "button" at bounding box center [76, 202] width 9 height 7
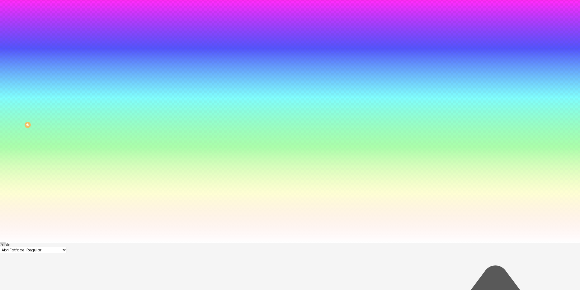
click at [25, 243] on div at bounding box center [290, 243] width 580 height 0
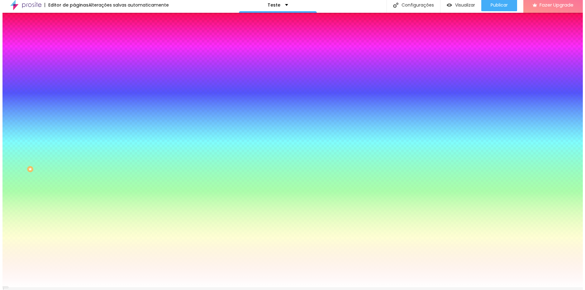
scroll to position [0, 0]
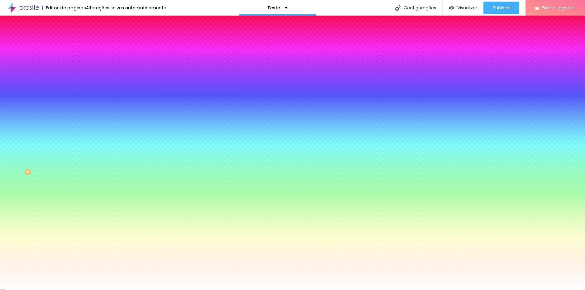
click at [74, 204] on icon "button" at bounding box center [76, 202] width 4 height 4
click at [227, 290] on div at bounding box center [290, 290] width 580 height 0
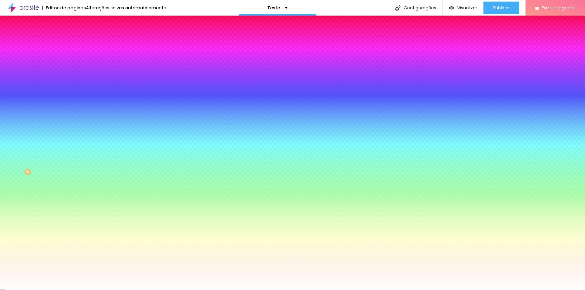
click at [72, 129] on input "#FFFFFF" at bounding box center [109, 126] width 75 height 6
paste input "FDF9C"
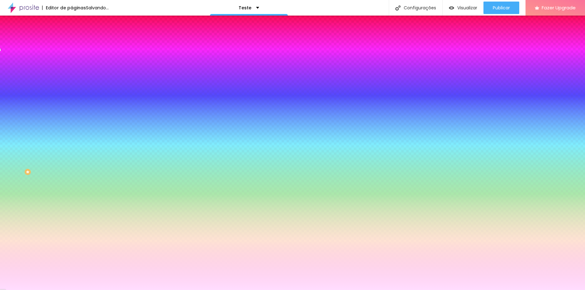
paste input "FDF9C"
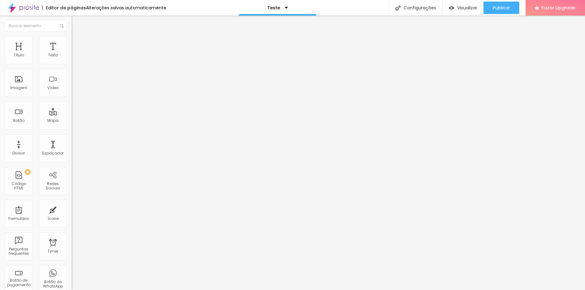
click at [72, 35] on ul "Conteúdo Estilo Avançado" at bounding box center [108, 39] width 72 height 19
click at [72, 38] on li "Estilo" at bounding box center [108, 39] width 72 height 6
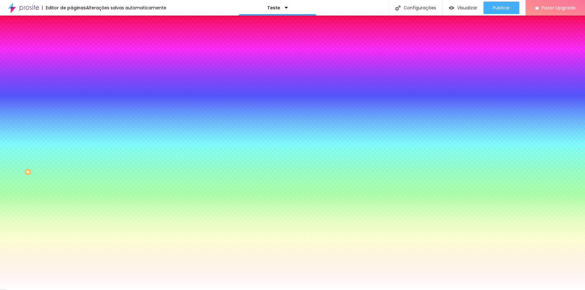
click at [72, 60] on input "#FFFFFF" at bounding box center [109, 63] width 75 height 6
paste input "DF9C"
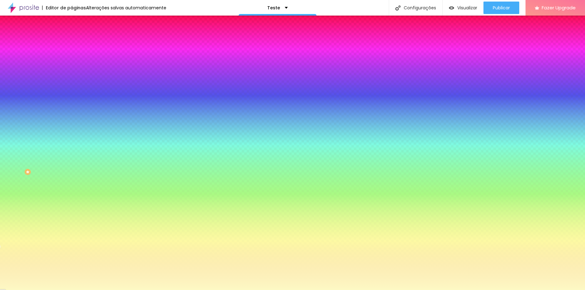
click at [72, 36] on li "Conteúdo" at bounding box center [108, 33] width 72 height 6
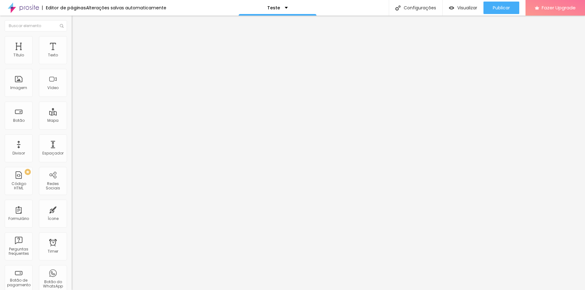
click at [77, 44] on span "Avançado" at bounding box center [87, 46] width 21 height 5
click at [72, 38] on img at bounding box center [75, 39] width 6 height 6
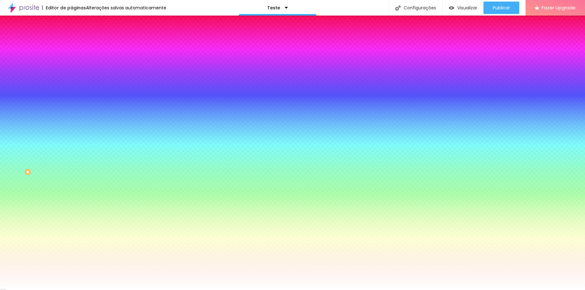
click at [72, 161] on button "button" at bounding box center [76, 160] width 9 height 7
drag, startPoint x: 69, startPoint y: 187, endPoint x: 101, endPoint y: 185, distance: 31.8
drag, startPoint x: 99, startPoint y: 185, endPoint x: 48, endPoint y: 187, distance: 50.8
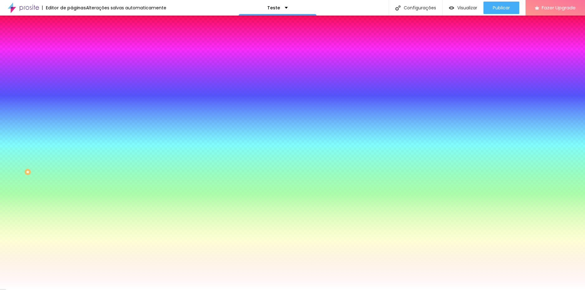
drag, startPoint x: 69, startPoint y: 187, endPoint x: 113, endPoint y: 185, distance: 44.9
click at [93, 290] on div at bounding box center [292, 290] width 585 height 0
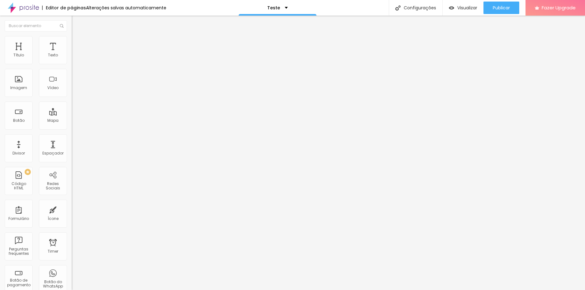
click at [77, 43] on span "Estilo" at bounding box center [82, 40] width 10 height 5
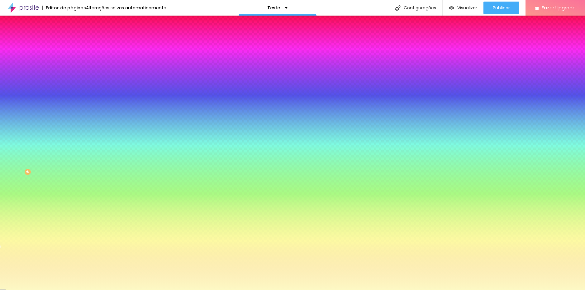
click at [74, 98] on icon "button" at bounding box center [76, 100] width 4 height 4
drag, startPoint x: 67, startPoint y: 115, endPoint x: 87, endPoint y: 112, distance: 19.4
click at [102, 290] on div at bounding box center [292, 290] width 585 height 0
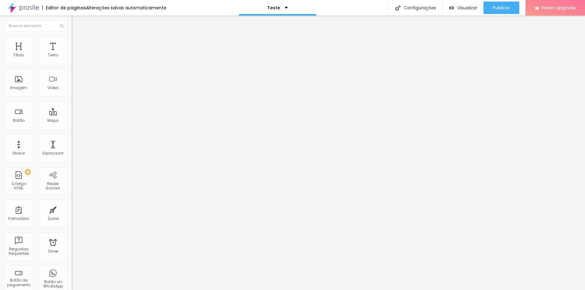
click at [72, 37] on li "Estilo" at bounding box center [108, 39] width 72 height 6
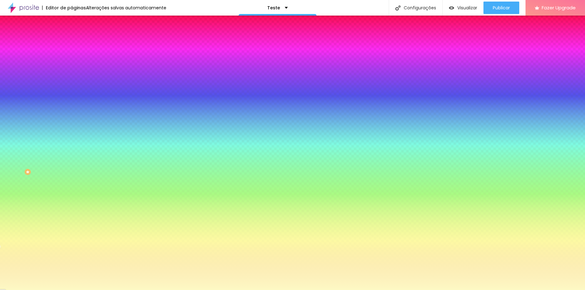
click at [72, 60] on div at bounding box center [108, 60] width 72 height 0
drag, startPoint x: 62, startPoint y: 88, endPoint x: 62, endPoint y: 61, distance: 27.4
click at [72, 61] on div "Cor de fundo Voltar ao padrão #FDF9C4" at bounding box center [108, 57] width 72 height 17
click at [72, 98] on button "button" at bounding box center [76, 101] width 9 height 7
drag, startPoint x: 72, startPoint y: 132, endPoint x: 76, endPoint y: 134, distance: 4.7
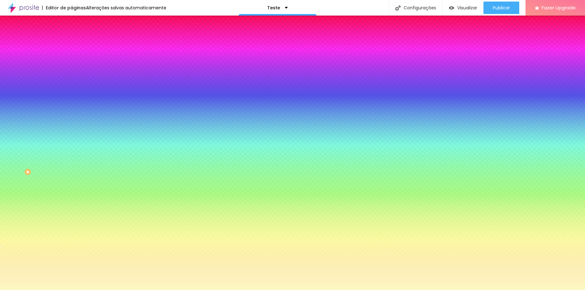
click at [100, 290] on div at bounding box center [292, 290] width 585 height 0
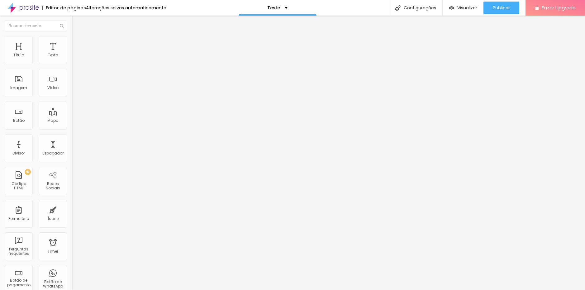
click at [77, 43] on span "Estilo" at bounding box center [82, 40] width 10 height 5
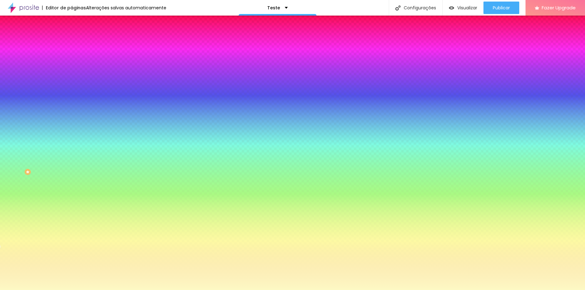
click at [72, 98] on button "button" at bounding box center [76, 101] width 9 height 7
click at [543, 290] on div at bounding box center [292, 290] width 585 height 0
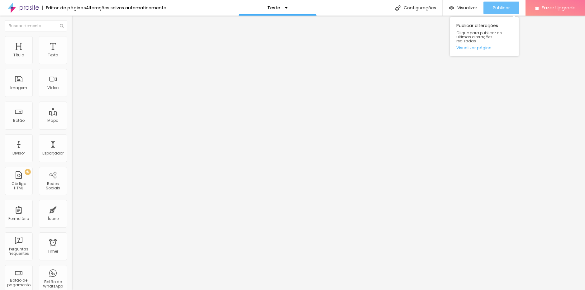
click at [502, 8] on span "Publicar" at bounding box center [501, 7] width 17 height 5
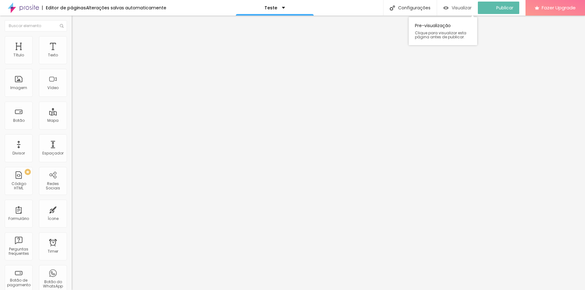
click at [459, 8] on span "Visualizar" at bounding box center [462, 7] width 20 height 5
click at [72, 38] on img at bounding box center [75, 39] width 6 height 6
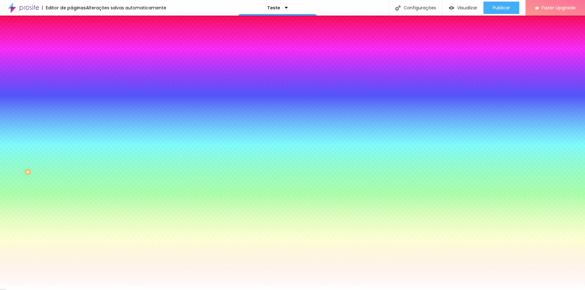
click at [72, 65] on span "Nenhum" at bounding box center [80, 62] width 16 height 5
click at [72, 74] on span "Parallax" at bounding box center [79, 71] width 15 height 5
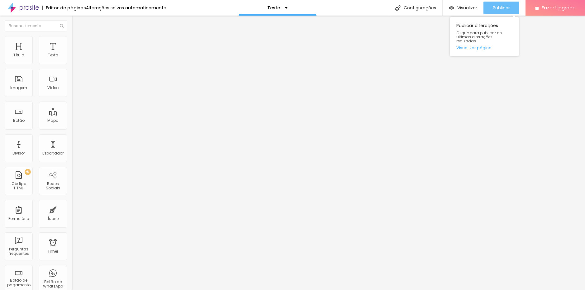
click at [492, 5] on button "Publicar" at bounding box center [502, 8] width 36 height 12
click at [72, 39] on img at bounding box center [75, 39] width 6 height 6
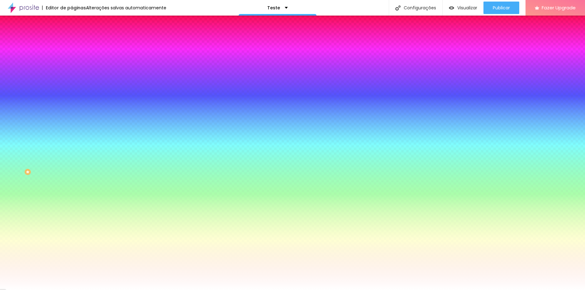
drag, startPoint x: 63, startPoint y: 102, endPoint x: 64, endPoint y: 97, distance: 4.8
click at [72, 65] on span "Nenhum" at bounding box center [80, 62] width 16 height 5
click at [72, 74] on div "Parallax" at bounding box center [108, 72] width 72 height 4
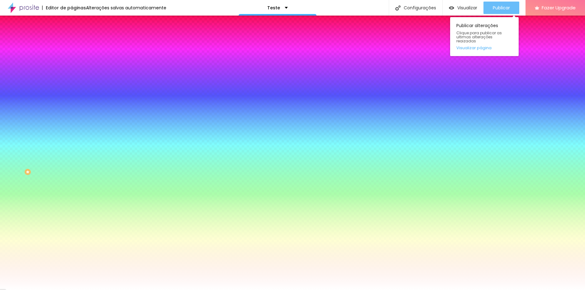
click at [495, 10] on span "Publicar" at bounding box center [501, 7] width 17 height 5
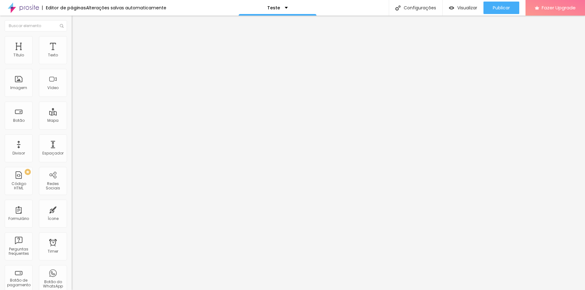
click at [72, 38] on li "Estilo" at bounding box center [108, 39] width 72 height 6
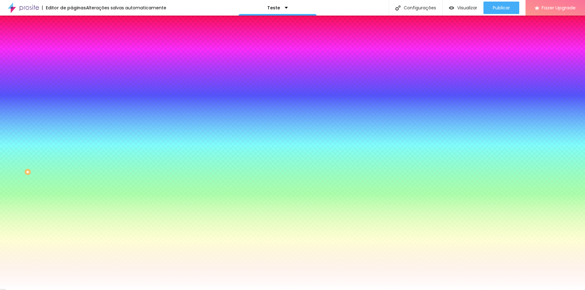
click at [74, 110] on icon "button" at bounding box center [76, 108] width 4 height 4
drag, startPoint x: 139, startPoint y: 204, endPoint x: 125, endPoint y: 205, distance: 14.1
click at [131, 290] on div at bounding box center [292, 290] width 585 height 0
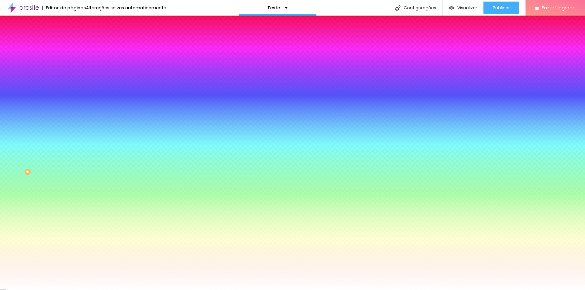
click at [74, 127] on icon "button" at bounding box center [76, 126] width 4 height 4
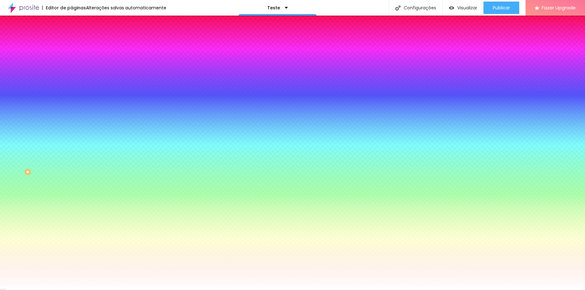
paste input "CFF0FF"
click at [431, 290] on div at bounding box center [292, 290] width 585 height 0
click at [74, 110] on icon "button" at bounding box center [76, 108] width 4 height 4
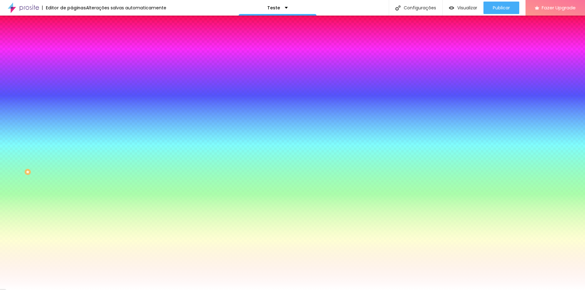
click at [521, 290] on div at bounding box center [292, 290] width 585 height 0
click at [72, 112] on button "button" at bounding box center [76, 108] width 9 height 7
drag, startPoint x: 68, startPoint y: 224, endPoint x: 54, endPoint y: 224, distance: 14.0
drag, startPoint x: 68, startPoint y: 224, endPoint x: 60, endPoint y: 225, distance: 7.2
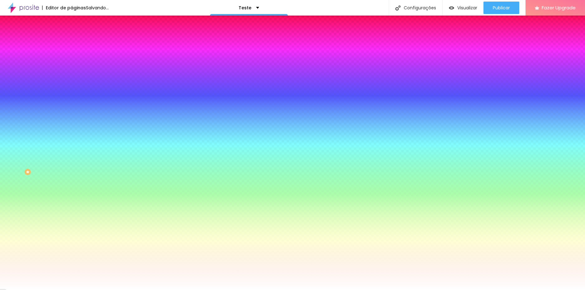
click at [42, 290] on div at bounding box center [292, 290] width 585 height 0
click at [72, 112] on button "button" at bounding box center [76, 108] width 9 height 7
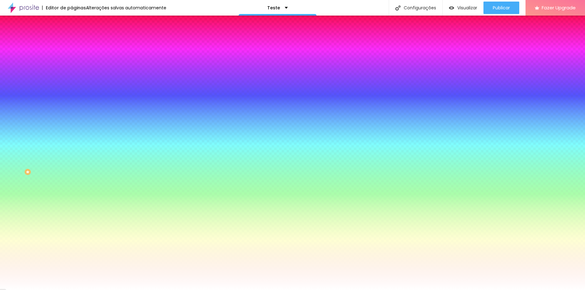
drag, startPoint x: 77, startPoint y: 241, endPoint x: 70, endPoint y: 236, distance: 8.6
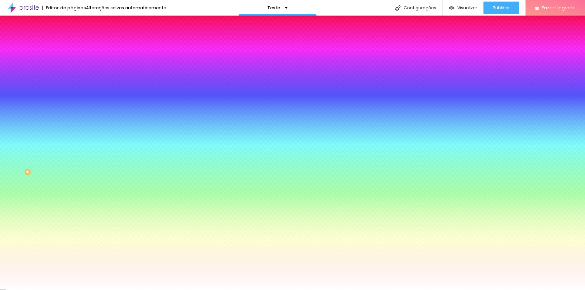
drag, startPoint x: 69, startPoint y: 241, endPoint x: 83, endPoint y: 235, distance: 15.6
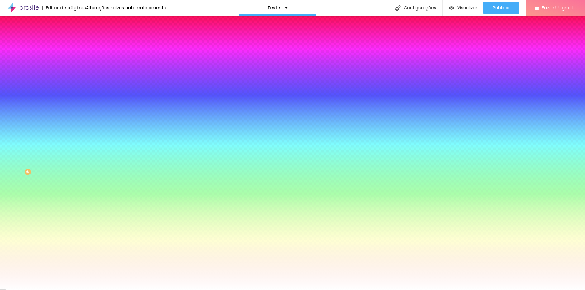
drag, startPoint x: 136, startPoint y: 259, endPoint x: 134, endPoint y: 236, distance: 23.1
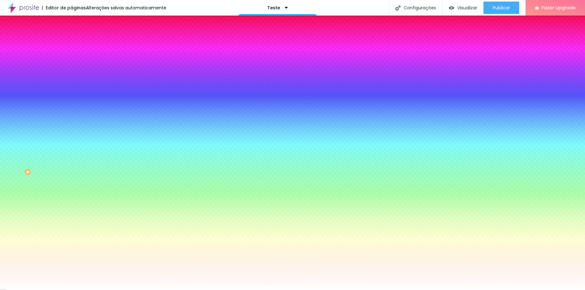
click at [103, 290] on div at bounding box center [292, 290] width 585 height 0
click at [72, 112] on button "button" at bounding box center [76, 108] width 9 height 7
drag, startPoint x: 40, startPoint y: 181, endPoint x: 50, endPoint y: 162, distance: 21.8
click at [40, 290] on div at bounding box center [292, 290] width 585 height 0
click at [72, 129] on button "button" at bounding box center [76, 126] width 9 height 7
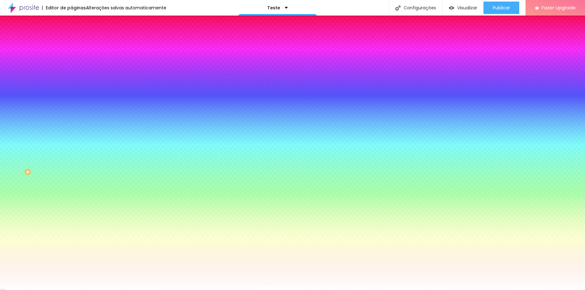
drag, startPoint x: 136, startPoint y: 273, endPoint x: 134, endPoint y: 253, distance: 20.6
drag, startPoint x: 136, startPoint y: 253, endPoint x: 136, endPoint y: 256, distance: 3.8
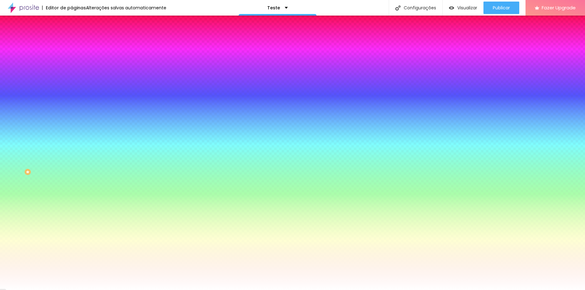
drag, startPoint x: 137, startPoint y: 255, endPoint x: 137, endPoint y: 260, distance: 5.0
click at [548, 290] on div at bounding box center [292, 290] width 585 height 0
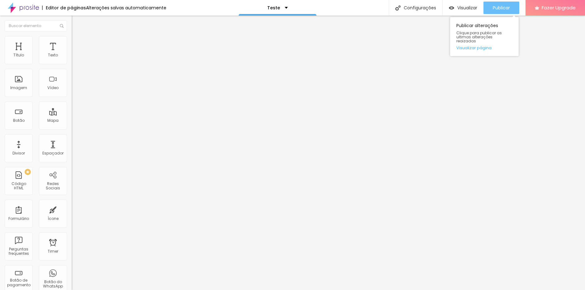
click at [491, 10] on button "Publicar" at bounding box center [502, 8] width 36 height 12
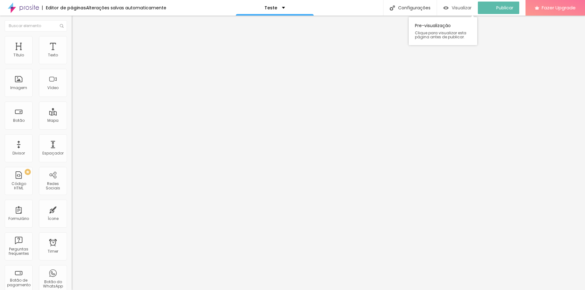
click at [469, 7] on span "Visualizar" at bounding box center [462, 7] width 20 height 5
click at [77, 43] on span "Estilo" at bounding box center [82, 40] width 10 height 5
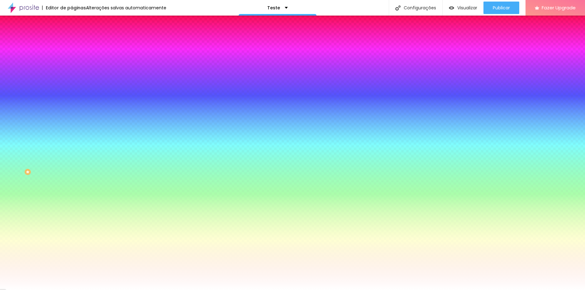
click at [72, 57] on span "Adicionar imagem" at bounding box center [92, 54] width 40 height 5
click at [106, 56] on img at bounding box center [108, 54] width 4 height 4
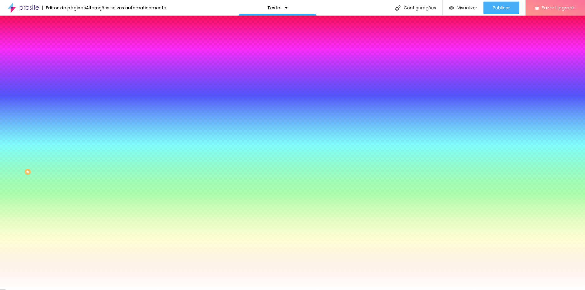
click at [72, 57] on span "Adicionar imagem" at bounding box center [92, 54] width 40 height 5
click at [107, 290] on div at bounding box center [292, 294] width 585 height 0
click at [109, 290] on div at bounding box center [292, 294] width 585 height 0
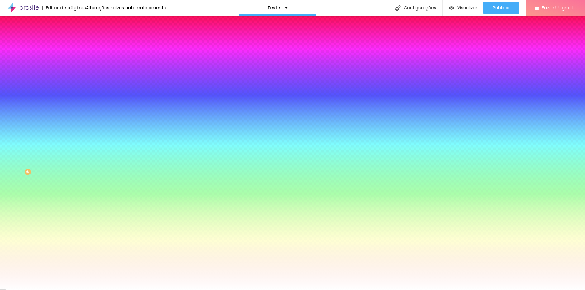
click at [72, 57] on span "Adicionar imagem" at bounding box center [92, 54] width 40 height 5
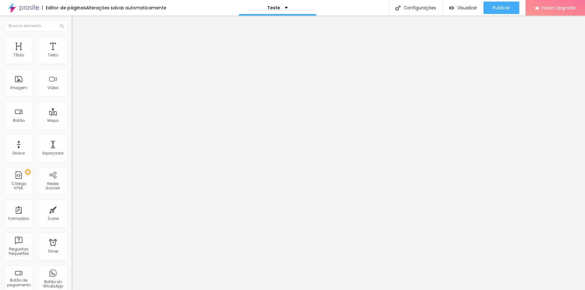
click at [72, 40] on li "Estilo" at bounding box center [108, 39] width 72 height 6
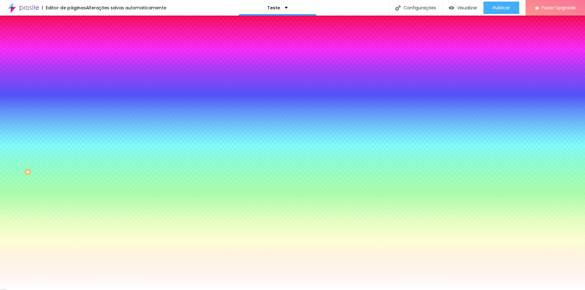
click at [72, 57] on span "Adicionar imagem" at bounding box center [92, 54] width 40 height 5
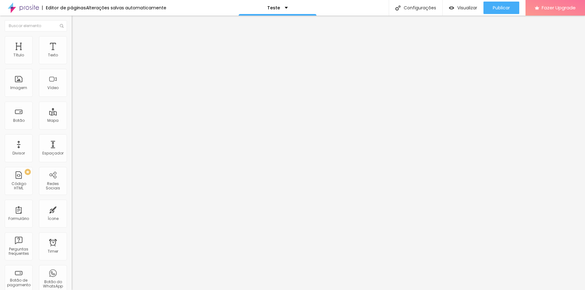
click at [72, 37] on img at bounding box center [75, 39] width 6 height 6
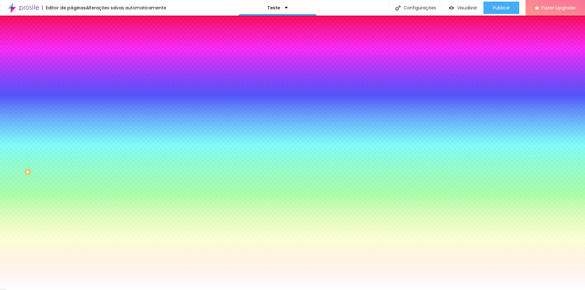
click at [72, 57] on span "Adicionar imagem" at bounding box center [92, 54] width 40 height 5
click at [106, 57] on span at bounding box center [108, 54] width 4 height 5
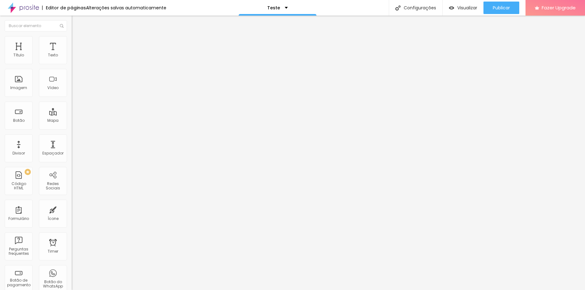
click at [72, 40] on img at bounding box center [75, 39] width 6 height 6
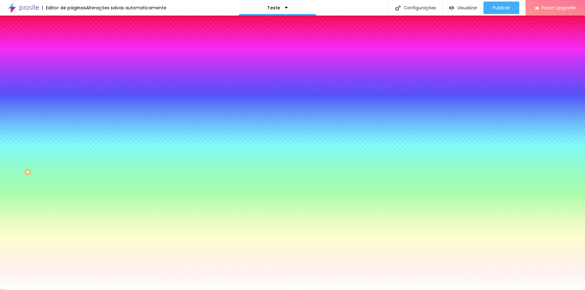
click at [72, 57] on span "Adicionar imagem" at bounding box center [92, 54] width 40 height 5
click at [106, 56] on img at bounding box center [108, 54] width 4 height 4
click at [72, 57] on span "Adicionar imagem" at bounding box center [92, 54] width 40 height 5
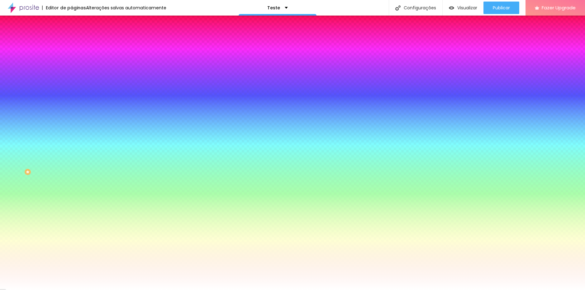
click at [72, 242] on div "Editar Seção Conteúdo Estilo Avançado Imagem de fundo Trocar imagem Efeito da I…" at bounding box center [108, 153] width 72 height 274
click at [72, 57] on span "Trocar imagem" at bounding box center [89, 54] width 34 height 5
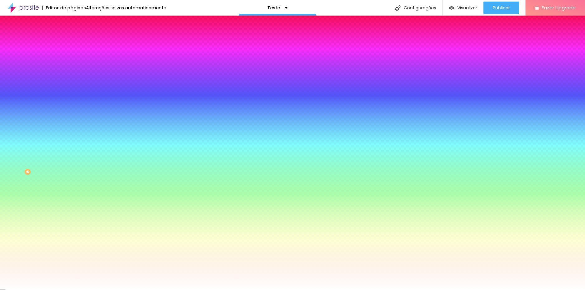
drag, startPoint x: 49, startPoint y: 95, endPoint x: 58, endPoint y: 101, distance: 10.7
click at [72, 235] on div "Editar Seção Conteúdo Estilo Avançado Imagem de fundo Trocar imagem Efeito da I…" at bounding box center [108, 153] width 72 height 274
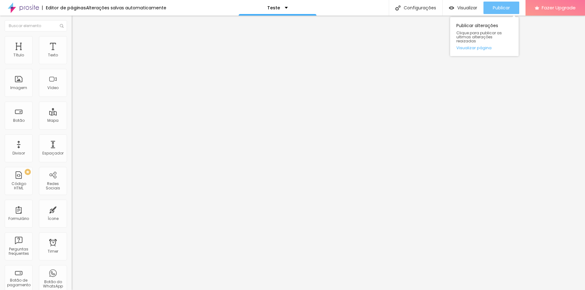
click at [499, 8] on span "Publicar" at bounding box center [501, 7] width 17 height 5
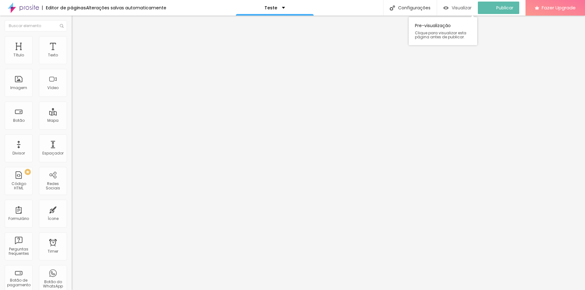
click at [462, 7] on span "Visualizar" at bounding box center [462, 7] width 20 height 5
click at [72, 40] on img at bounding box center [75, 39] width 6 height 6
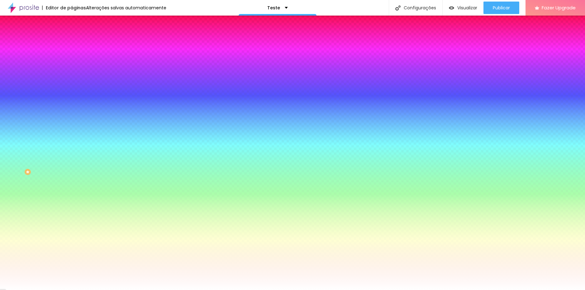
click at [75, 127] on icon "button" at bounding box center [76, 125] width 2 height 2
type input "110"
type input "115"
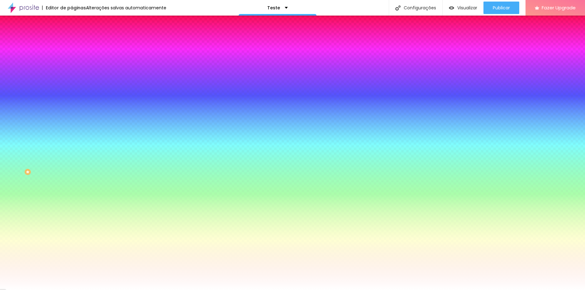
type input "120"
type input "125"
type input "130"
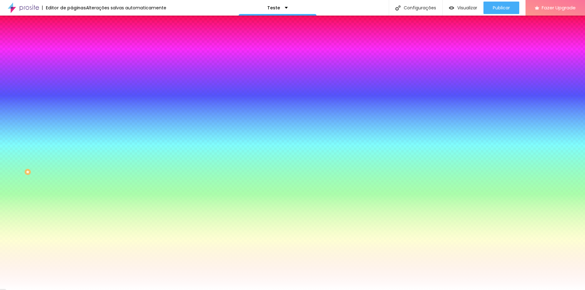
type input "130"
type input "135"
type input "130"
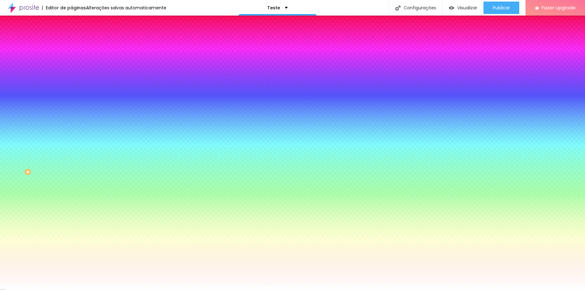
type input "125"
type input "115"
type input "105"
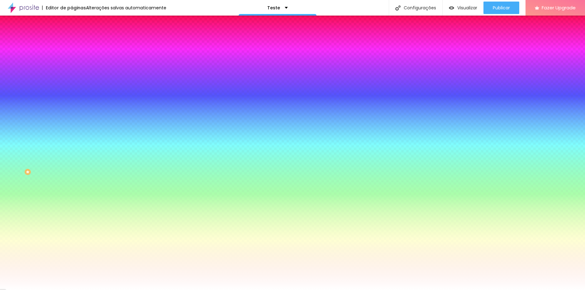
type input "105"
type input "100"
drag, startPoint x: 69, startPoint y: 255, endPoint x: 64, endPoint y: 255, distance: 5.7
type input "100"
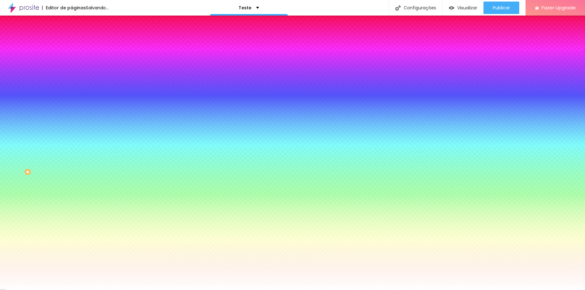
type input "55"
type input "60"
type input "65"
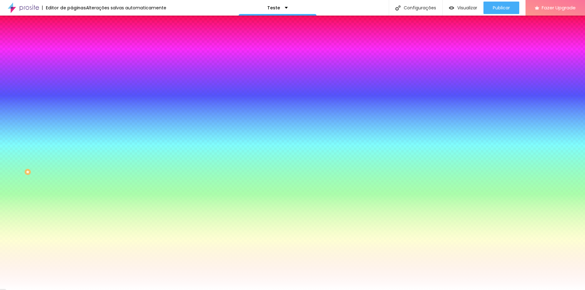
type input "65"
type input "70"
type input "75"
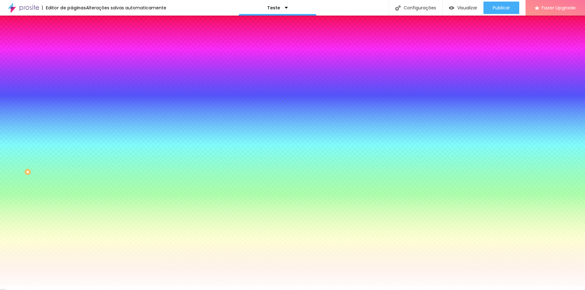
type input "80"
type input "75"
type input "70"
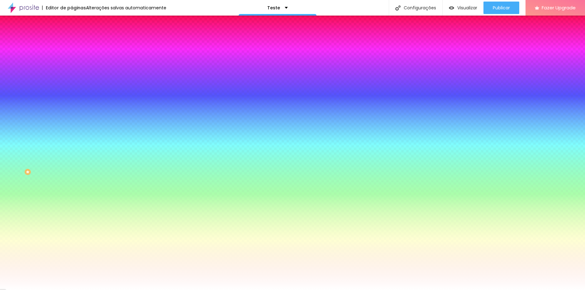
type input "70"
type input "65"
drag, startPoint x: 68, startPoint y: 239, endPoint x: 73, endPoint y: 237, distance: 5.2
type input "65"
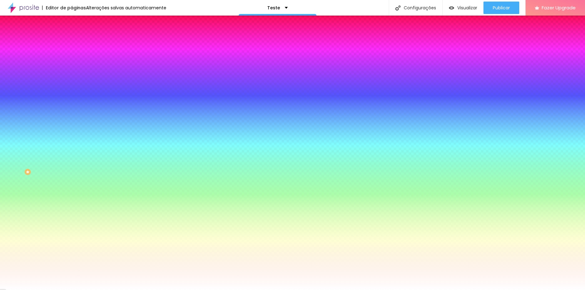
type input "105"
type input "110"
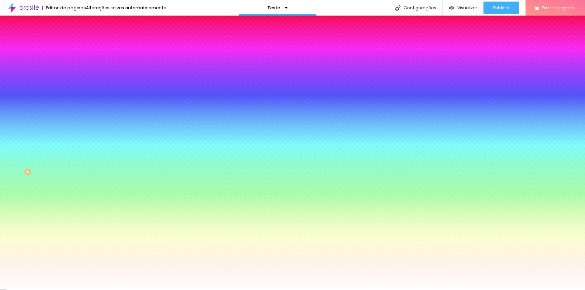
type input "110"
type input "115"
type input "110"
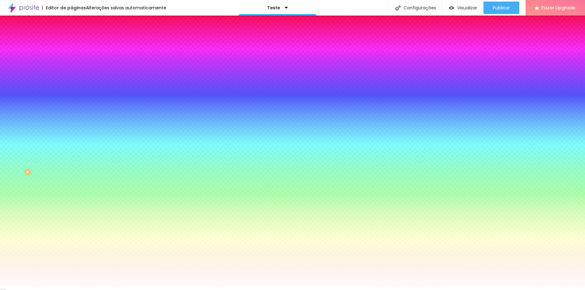
type input "105"
type input "100"
type input "105"
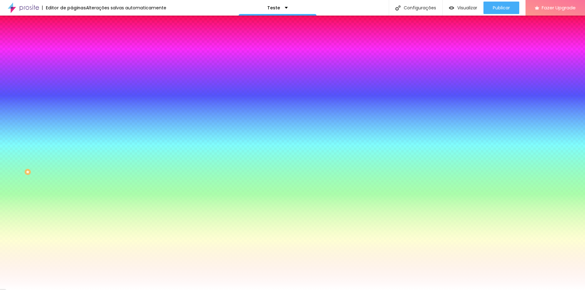
type input "105"
type input "115"
type input "125"
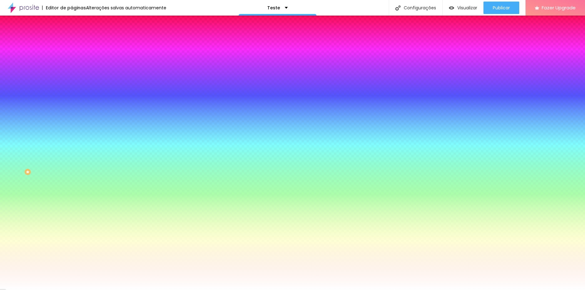
type input "135"
type input "140"
type input "145"
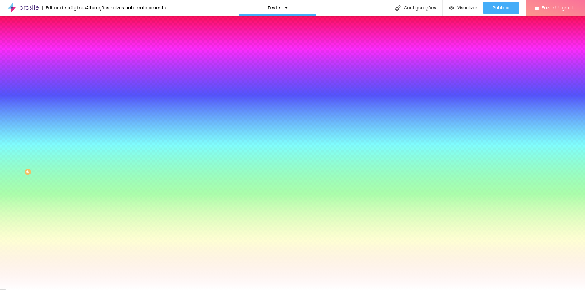
type input "145"
type input "150"
type input "175"
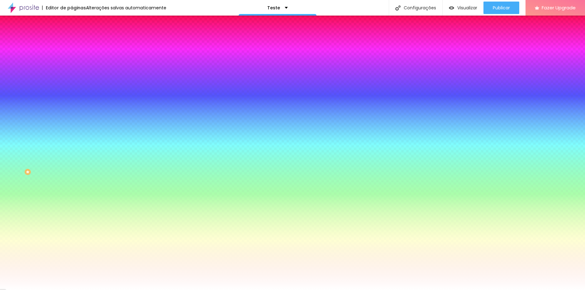
type input "170"
type input "165"
type input "160"
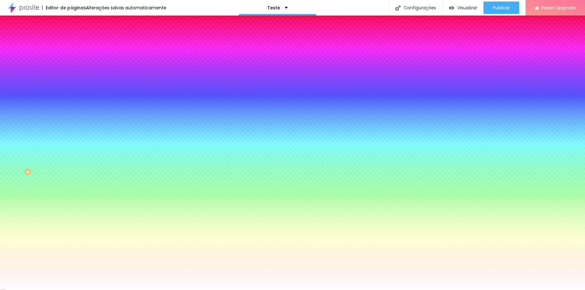
type input "160"
type input "155"
type input "150"
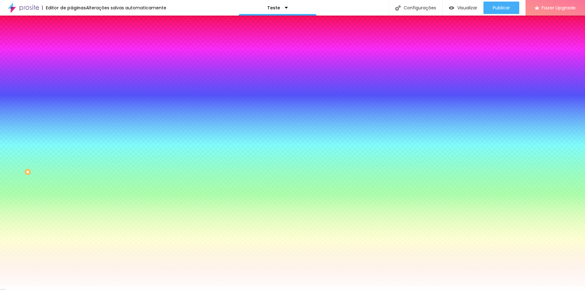
type input "130"
type input "120"
type input "115"
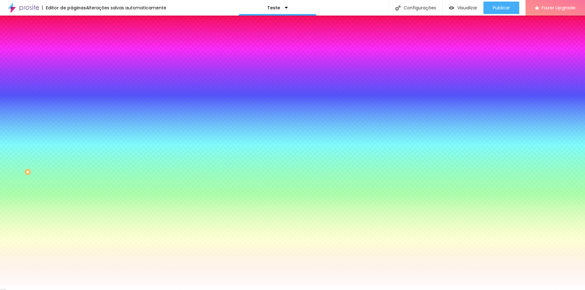
type input "115"
type input "110"
type input "115"
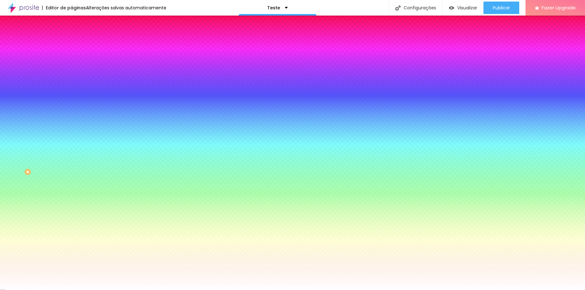
type input "120"
type input "125"
type input "130"
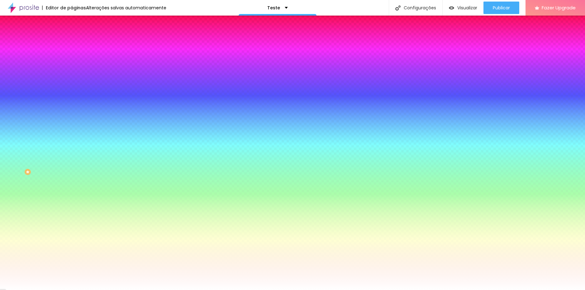
type input "130"
type input "135"
type input "130"
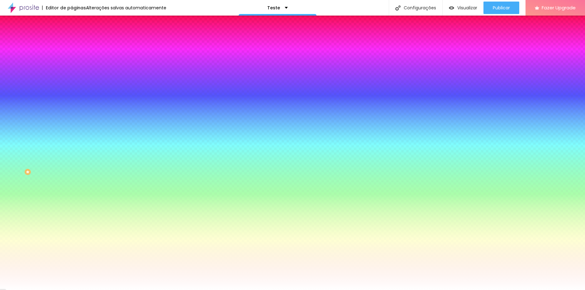
type input "120"
type input "115"
type input "110"
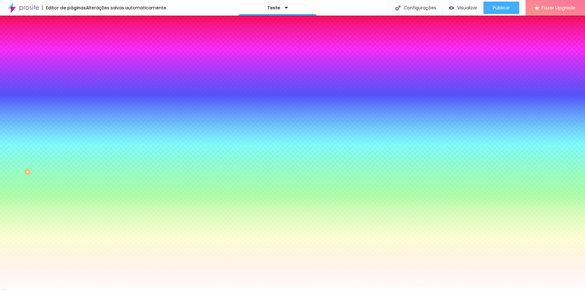
type input "110"
type input "105"
type input "100"
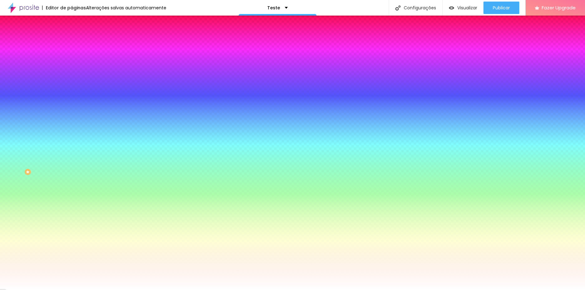
type input "105"
type input "110"
drag, startPoint x: 67, startPoint y: 255, endPoint x: 69, endPoint y: 250, distance: 5.7
type input "110"
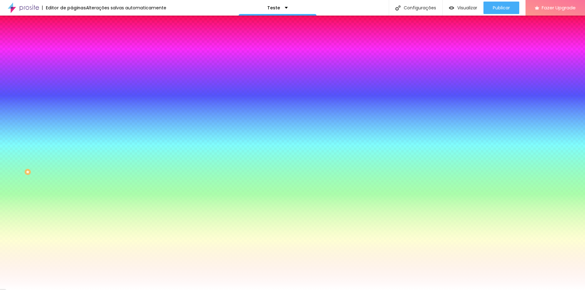
click at [499, 290] on div at bounding box center [292, 290] width 585 height 0
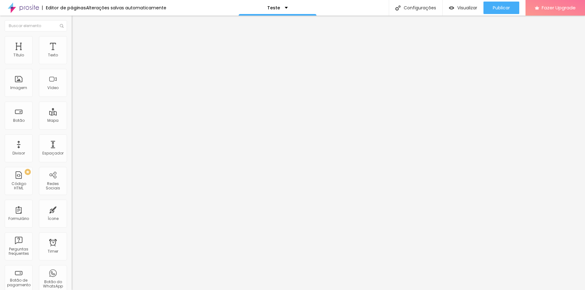
click at [74, 58] on icon "button" at bounding box center [76, 56] width 4 height 4
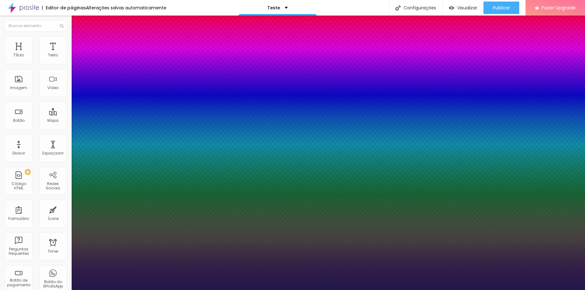
type input "1"
click at [185, 290] on div at bounding box center [292, 290] width 585 height 0
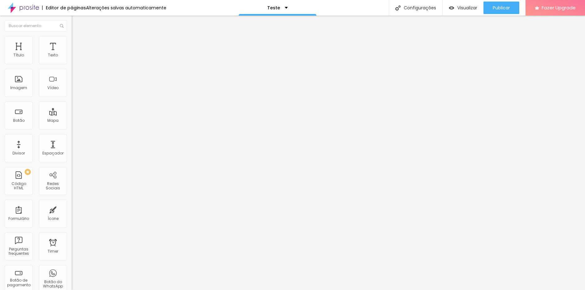
click at [75, 57] on icon "button" at bounding box center [76, 56] width 2 height 2
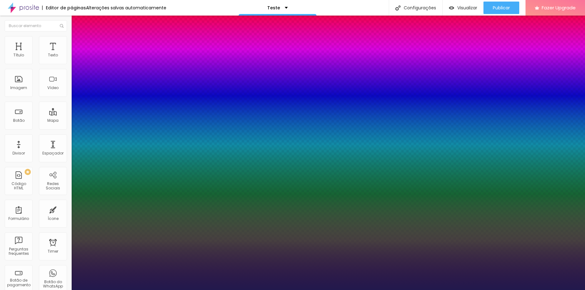
type input "1"
select select "ChangaOne-Italic"
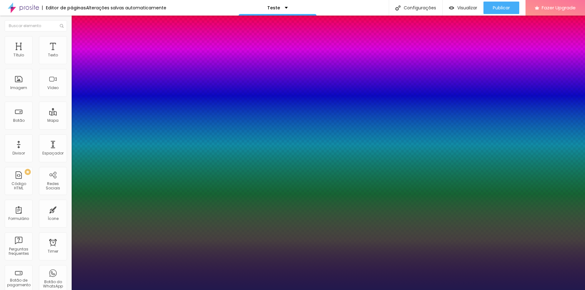
drag, startPoint x: 114, startPoint y: 88, endPoint x: 110, endPoint y: 87, distance: 4.2
type input "1"
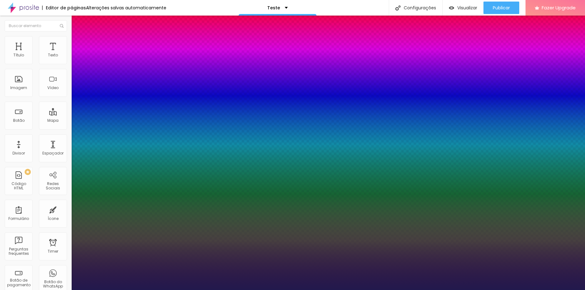
select select "QuicksandLight"
type input "1"
click at [187, 290] on div at bounding box center [292, 290] width 585 height 0
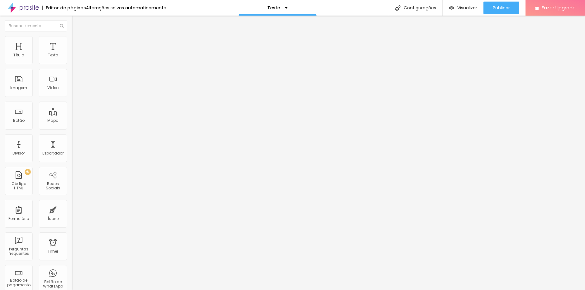
click at [74, 58] on icon "button" at bounding box center [76, 56] width 4 height 4
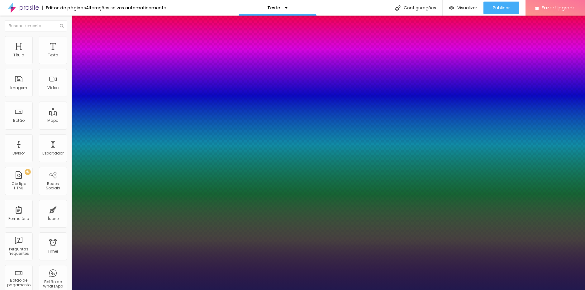
type input "1"
select select "Lora"
type input "1"
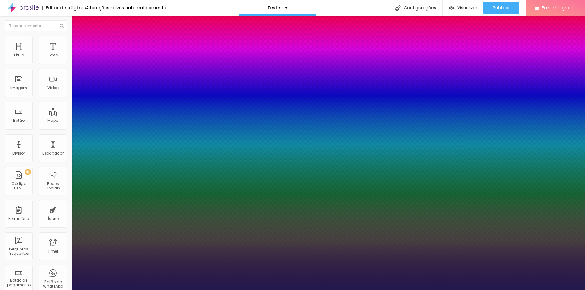
click at [24, 290] on div at bounding box center [292, 290] width 585 height 0
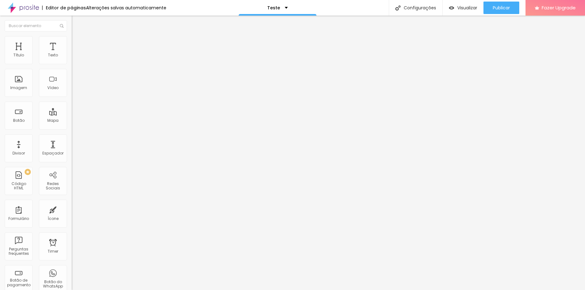
click at [72, 40] on img at bounding box center [75, 39] width 6 height 6
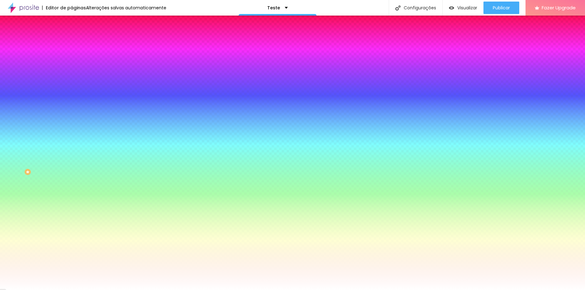
click at [72, 65] on span "Nenhum" at bounding box center [80, 62] width 16 height 5
click at [106, 56] on img at bounding box center [108, 54] width 4 height 4
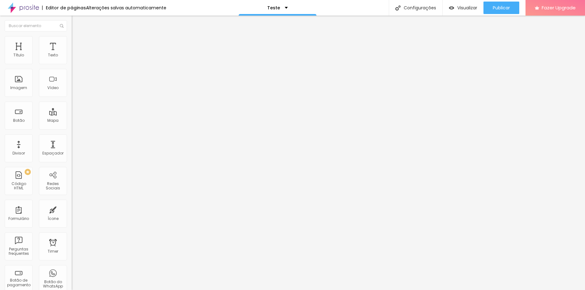
click at [72, 41] on li "Estilo" at bounding box center [108, 39] width 72 height 6
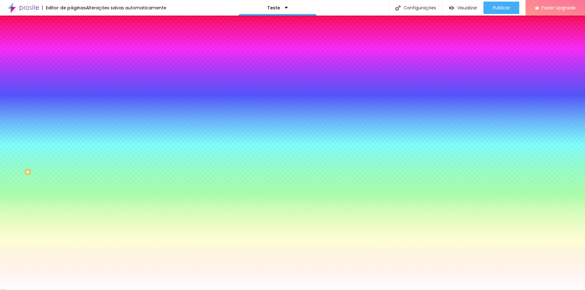
click at [72, 57] on span "Adicionar imagem" at bounding box center [92, 54] width 40 height 5
click at [72, 234] on div "Editar Seção Conteúdo Estilo Avançado Imagem de fundo Trocar imagem Efeito da I…" at bounding box center [108, 153] width 72 height 274
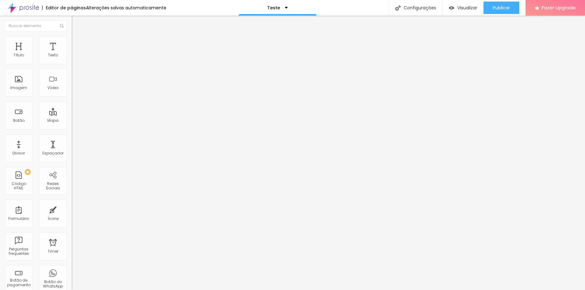
click at [72, 37] on img at bounding box center [75, 39] width 6 height 6
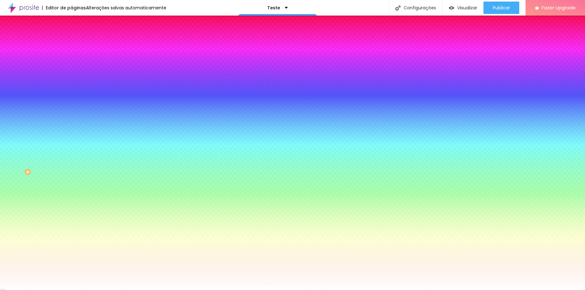
click at [106, 57] on span at bounding box center [108, 54] width 4 height 5
click at [72, 91] on input "#FFFFFF" at bounding box center [109, 88] width 75 height 6
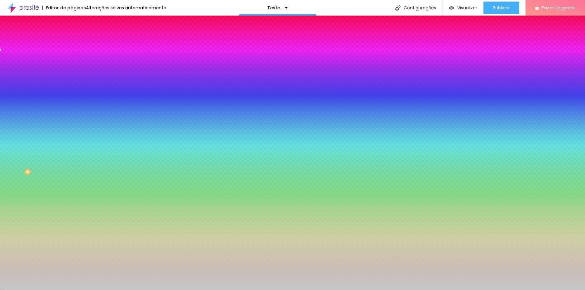
type input "#C6C6C6"
click at [72, 244] on div "Editar Seção Conteúdo Estilo Avançado Imagem de fundo Adicionar imagem Efeito d…" at bounding box center [108, 153] width 72 height 274
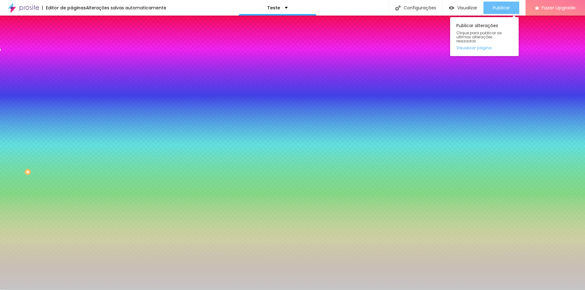
click at [495, 7] on span "Publicar" at bounding box center [501, 7] width 17 height 5
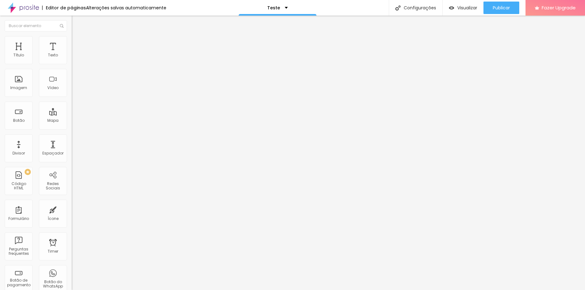
click at [72, 60] on button "button" at bounding box center [76, 56] width 9 height 7
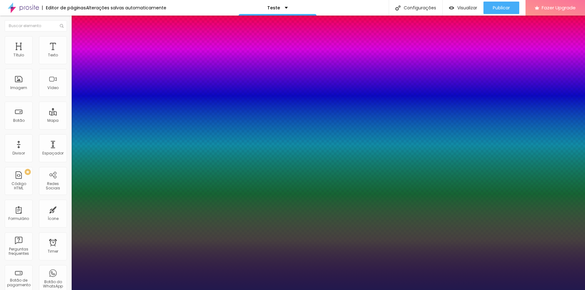
type input "1"
click at [232, 290] on div at bounding box center [292, 290] width 585 height 0
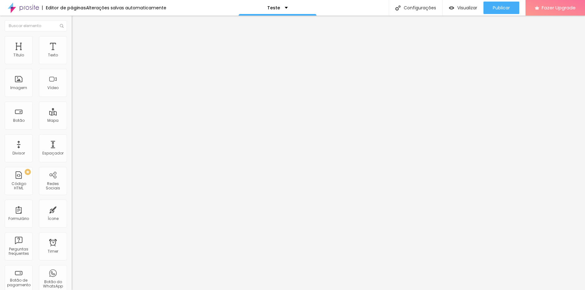
click at [72, 41] on li "Avançado" at bounding box center [108, 39] width 72 height 6
click at [72, 36] on img at bounding box center [75, 33] width 6 height 6
click at [75, 90] on icon "button" at bounding box center [76, 88] width 2 height 2
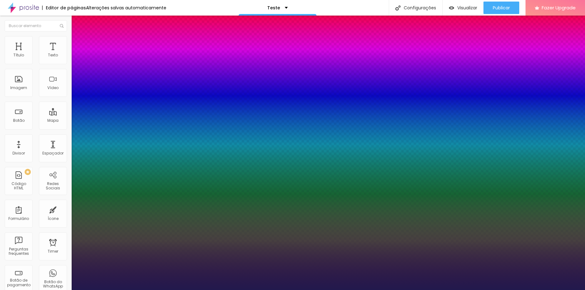
type input "1"
select select "Lora"
type input "1"
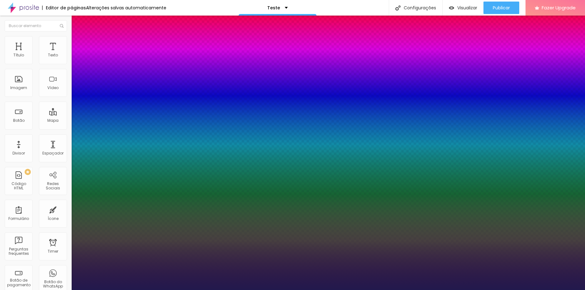
click at [229, 290] on div at bounding box center [292, 290] width 585 height 0
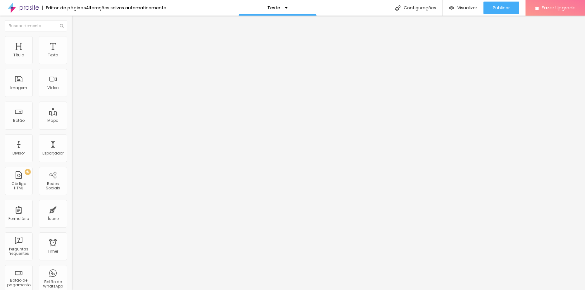
click at [72, 92] on button "button" at bounding box center [76, 89] width 9 height 7
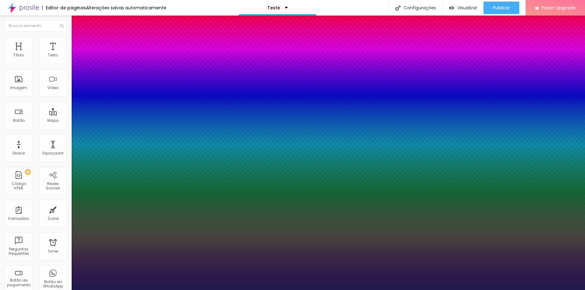
type input "1"
select select "Lora"
type input "1"
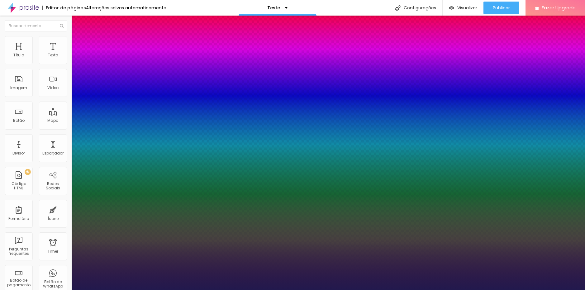
click at [391, 290] on div at bounding box center [292, 290] width 585 height 0
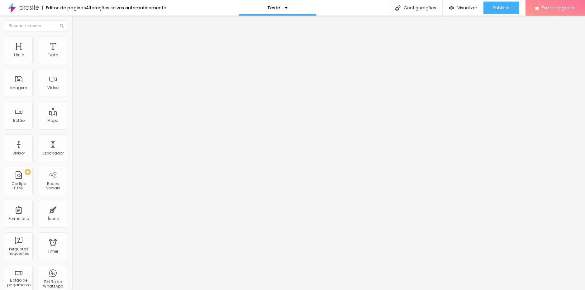
click at [77, 42] on span "Avançado" at bounding box center [87, 40] width 21 height 5
click at [72, 40] on ul "Estilo Avançado" at bounding box center [108, 36] width 72 height 12
click at [72, 36] on li "Estilo" at bounding box center [108, 33] width 72 height 6
click at [74, 90] on icon "button" at bounding box center [76, 89] width 4 height 4
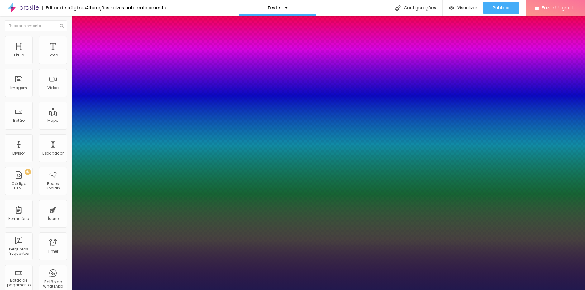
type input "1"
select select "Lora"
type input "1"
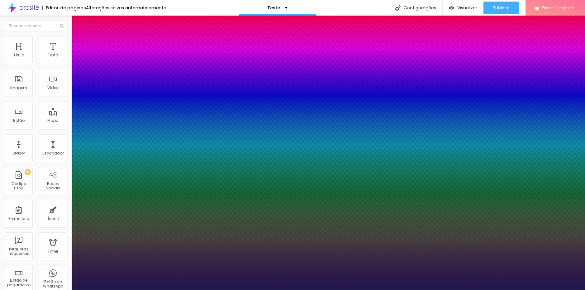
click at [505, 290] on div at bounding box center [292, 290] width 585 height 0
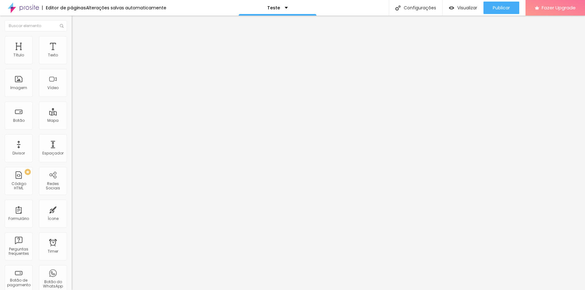
click at [72, 41] on li "Estilo" at bounding box center [108, 39] width 72 height 6
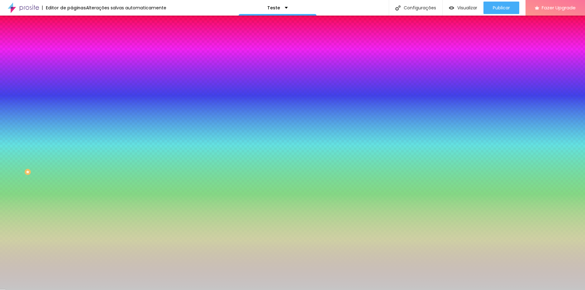
click at [72, 85] on div at bounding box center [108, 85] width 72 height 0
drag, startPoint x: 63, startPoint y: 166, endPoint x: 66, endPoint y: 134, distance: 32.5
click at [66, 134] on div at bounding box center [292, 145] width 585 height 290
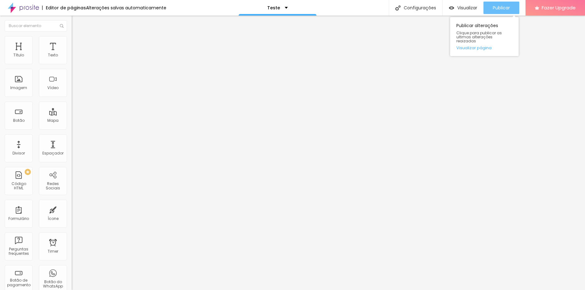
click at [496, 12] on div "Publicar" at bounding box center [501, 8] width 17 height 12
click at [72, 59] on input "Click me" at bounding box center [109, 55] width 75 height 6
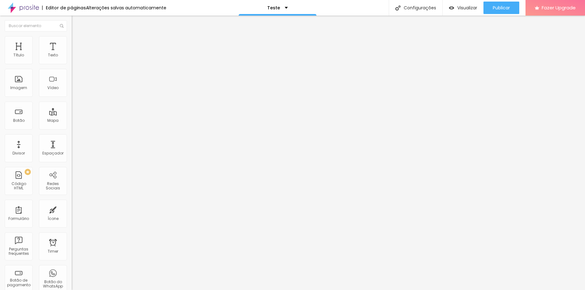
click at [72, 59] on input "Click me" at bounding box center [109, 55] width 75 height 6
drag, startPoint x: 29, startPoint y: 69, endPoint x: 1, endPoint y: 64, distance: 28.7
click at [72, 64] on div "Texto Click me Alinhamento Tamanho Normal Pequeno Normal Grande Link URL https:…" at bounding box center [108, 94] width 72 height 91
type input "R$55,00"
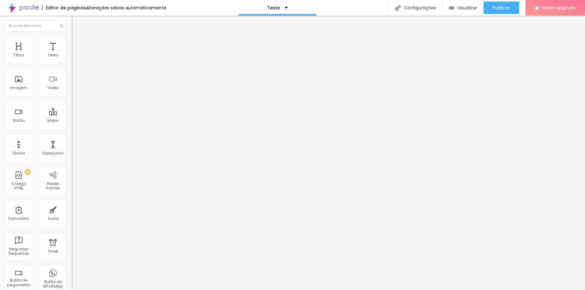
click at [72, 94] on div "Tamanho" at bounding box center [108, 92] width 72 height 4
click at [72, 102] on span "Pequeno" at bounding box center [80, 99] width 17 height 5
click at [72, 108] on span "Normal" at bounding box center [79, 105] width 14 height 5
click at [72, 192] on div "Editar Botão Conteúdo Estilo Avançado Texto R$55,00 Alinhamento Tamanho Normal …" at bounding box center [108, 153] width 72 height 274
click at [72, 40] on li "Estilo" at bounding box center [108, 39] width 72 height 6
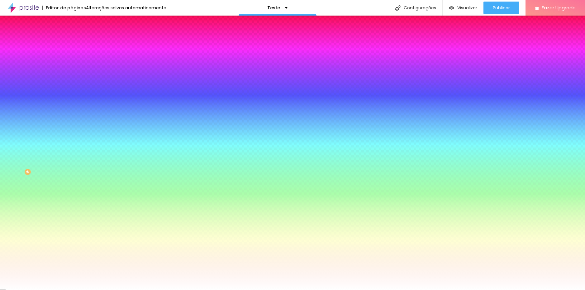
click at [72, 202] on div "Editar Botão Conteúdo Estilo Avançado Cor de fundo Voltar ao padrão #FFFFFF Tip…" at bounding box center [108, 153] width 72 height 274
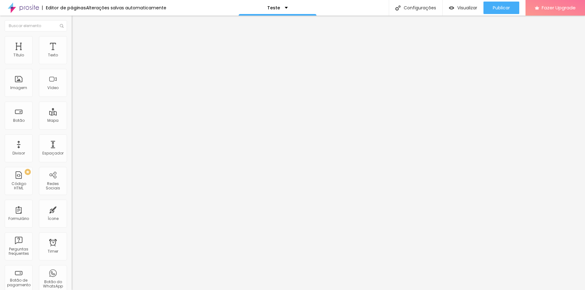
scroll to position [0, 0]
drag, startPoint x: 28, startPoint y: 70, endPoint x: -4, endPoint y: 74, distance: 32.1
click at [0, 74] on html "Editor de páginas Alterações salvas automaticamente Teste Configurações Configu…" at bounding box center [292, 145] width 585 height 290
type input "r"
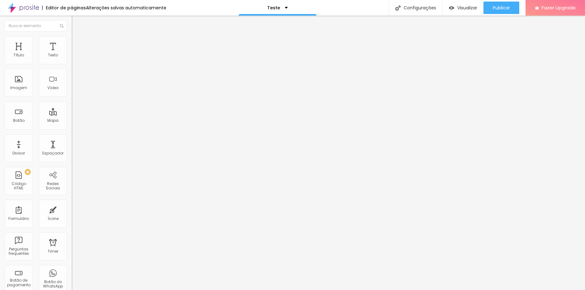
type input "R$80,00"
drag, startPoint x: 51, startPoint y: 69, endPoint x: -13, endPoint y: 70, distance: 63.9
click at [0, 70] on html "Editor de páginas Alterações salvas automaticamente Teste Configurações Configu…" at bounding box center [292, 145] width 585 height 290
type input "R$95,00"
click at [75, 90] on icon "button" at bounding box center [76, 88] width 2 height 2
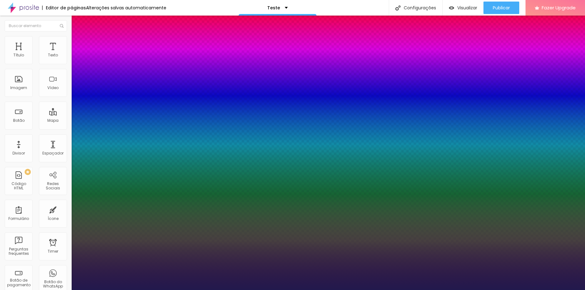
type input "1"
type input "19"
type input "1"
type input "20"
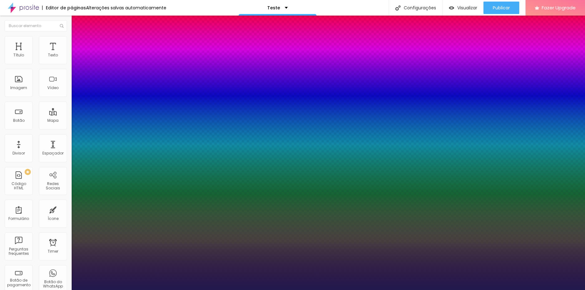
type input "20"
type input "1"
type input "17"
type input "1"
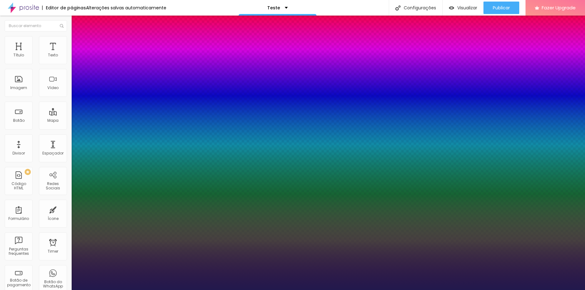
type input "18"
type input "1"
type input "18"
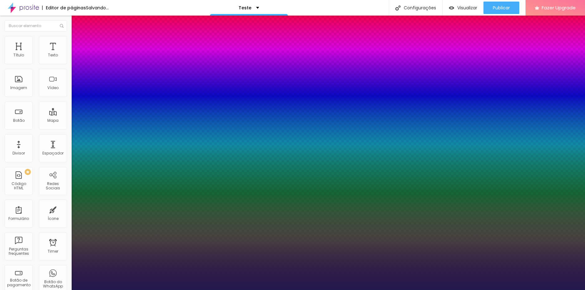
type input "1"
click at [332, 290] on div at bounding box center [292, 290] width 585 height 0
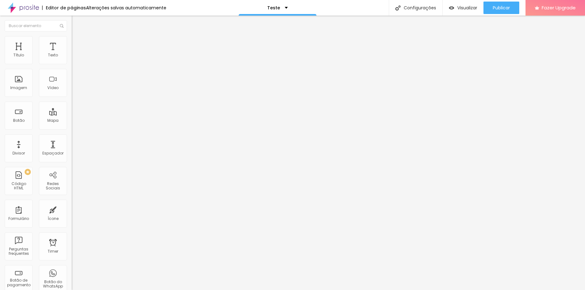
click at [74, 90] on icon "button" at bounding box center [76, 89] width 4 height 4
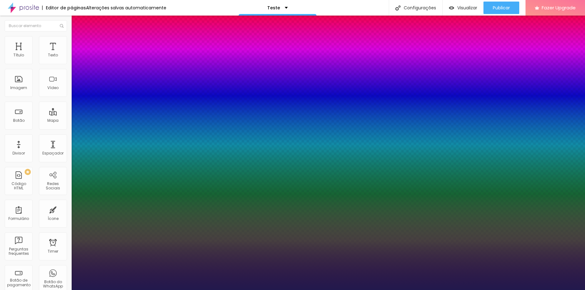
type input "1"
type input "18"
type input "1"
type input "19"
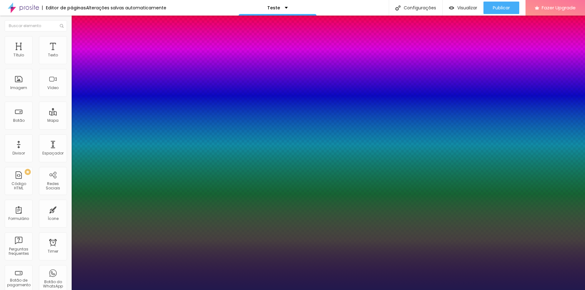
type input "19"
type input "1"
type input "20"
type input "1"
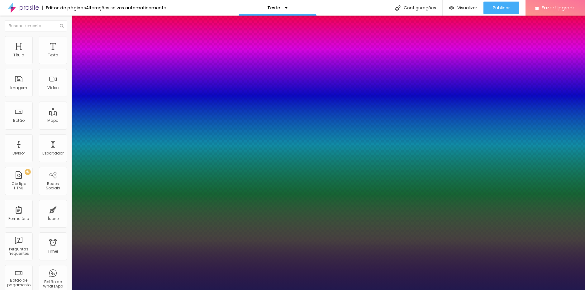
type input "19"
type input "1"
type input "18"
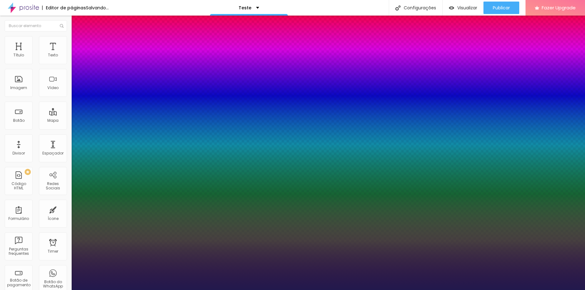
type input "1"
type input "18"
click at [388, 290] on div at bounding box center [292, 290] width 585 height 0
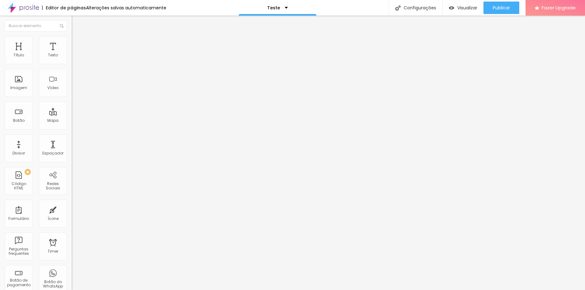
click at [72, 92] on button "button" at bounding box center [76, 89] width 9 height 7
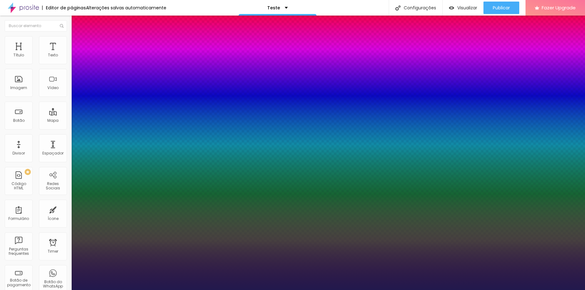
type input "1"
type input "14"
type input "1"
type input "15"
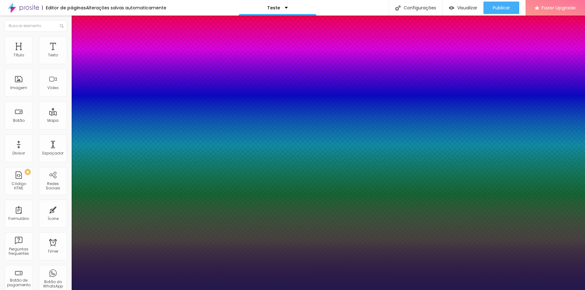
type input "15"
type input "1"
type input "16"
type input "1"
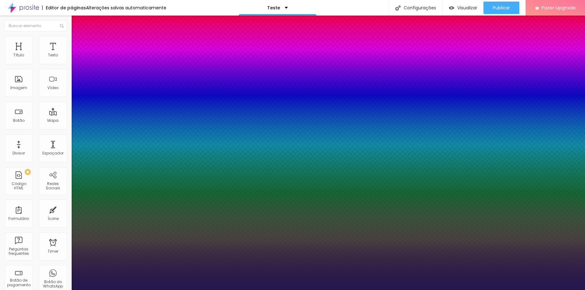
type input "17"
type input "1"
type input "18"
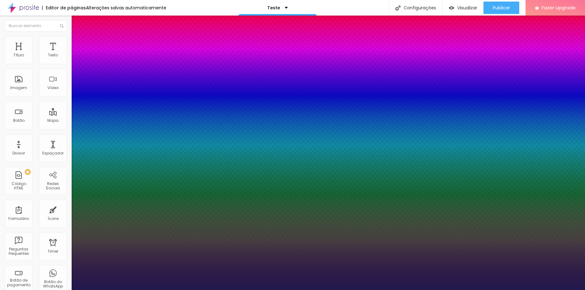
type input "1"
type input "18"
type input "1"
click at [386, 290] on div at bounding box center [292, 290] width 585 height 0
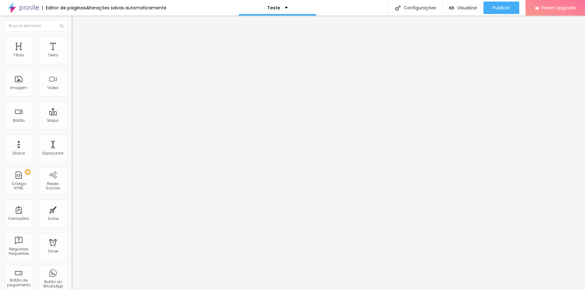
click at [72, 41] on li "Estilo" at bounding box center [108, 39] width 72 height 6
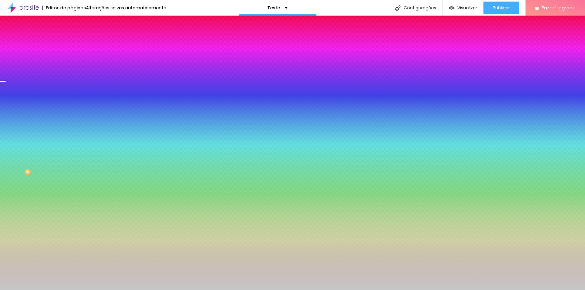
click at [72, 85] on div at bounding box center [108, 85] width 72 height 0
drag, startPoint x: 62, startPoint y: 134, endPoint x: 60, endPoint y: 129, distance: 4.7
click at [6, 53] on div at bounding box center [2, 52] width 6 height 1
click at [72, 65] on span "Nenhum" at bounding box center [80, 62] width 16 height 5
click at [72, 229] on div "Editar Seção Conteúdo Estilo Avançado Imagem de fundo Adicionar imagem Efeito d…" at bounding box center [108, 153] width 72 height 274
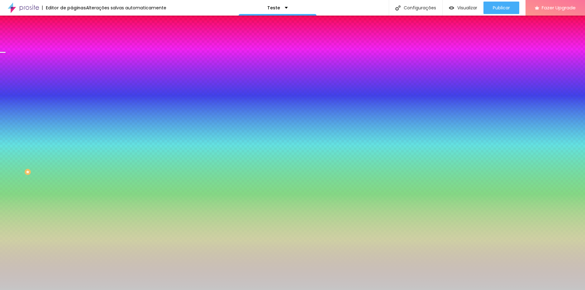
click at [72, 42] on li "Avançado" at bounding box center [108, 45] width 72 height 6
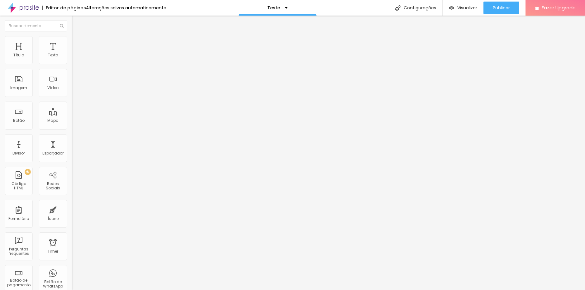
type input "0"
type input "60"
type input "65"
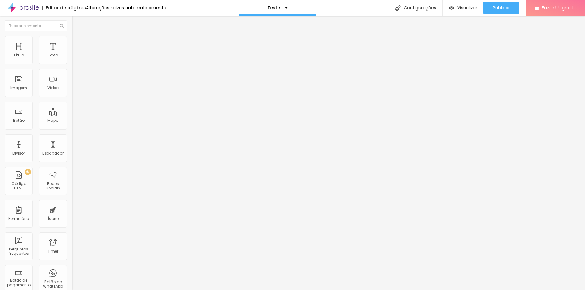
type input "65"
type input "71"
type input "76"
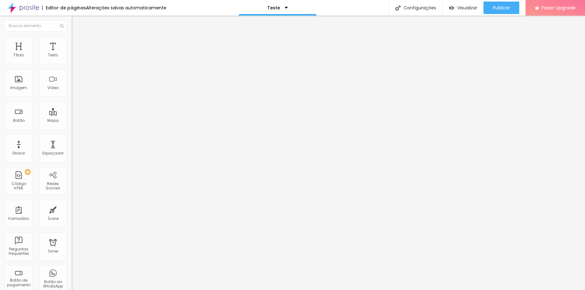
type input "81"
type input "76"
click at [72, 209] on input "range" at bounding box center [92, 211] width 40 height 5
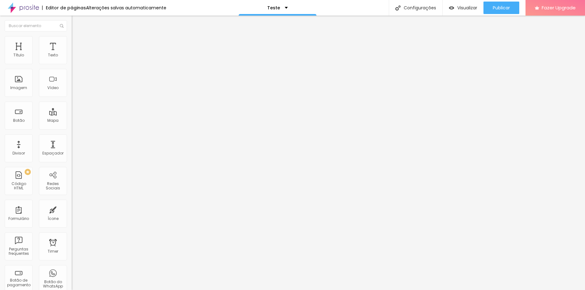
drag, startPoint x: 40, startPoint y: 59, endPoint x: -7, endPoint y: 65, distance: 47.1
click at [72, 121] on input "range" at bounding box center [92, 123] width 40 height 5
drag, startPoint x: 15, startPoint y: 62, endPoint x: 83, endPoint y: 63, distance: 67.6
click at [83, 121] on input "range" at bounding box center [92, 123] width 40 height 5
click at [72, 241] on div "Editar Seção Conteúdo Estilo Avançado 30 Espaçamento entre colunas 28 px Espaça…" at bounding box center [108, 153] width 72 height 274
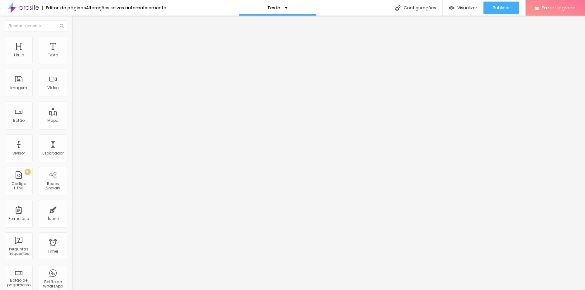
click at [76, 23] on img "button" at bounding box center [78, 22] width 5 height 5
click at [72, 60] on button "button" at bounding box center [76, 56] width 9 height 7
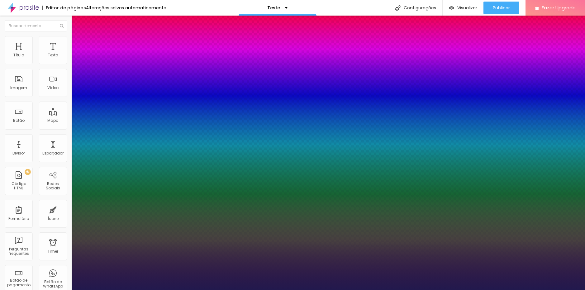
drag, startPoint x: 103, startPoint y: 150, endPoint x: 134, endPoint y: 146, distance: 30.8
drag, startPoint x: 80, startPoint y: 121, endPoint x: 84, endPoint y: 120, distance: 3.6
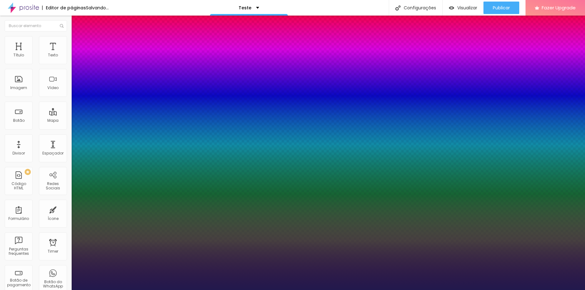
click at [45, 290] on div at bounding box center [292, 290] width 585 height 0
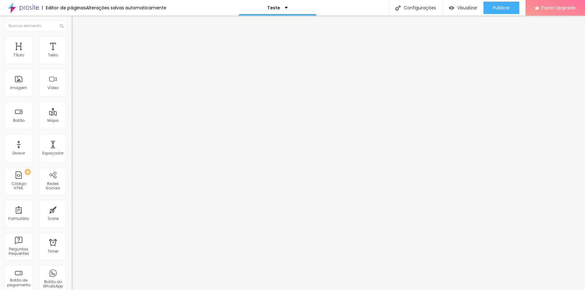
click at [72, 37] on li "Estilo" at bounding box center [108, 39] width 72 height 6
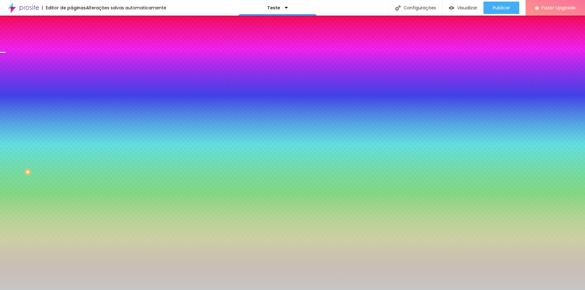
click at [72, 42] on li "Avançado" at bounding box center [108, 45] width 72 height 6
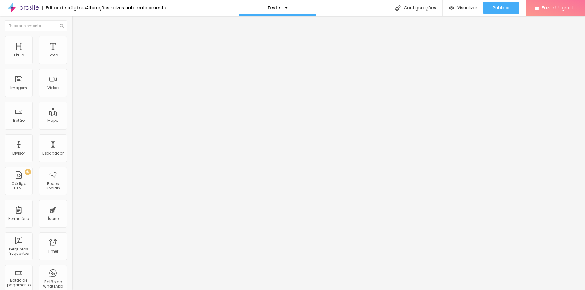
click at [72, 209] on input "range" at bounding box center [92, 211] width 40 height 5
click at [489, 10] on button "Publicar" at bounding box center [502, 8] width 36 height 12
click at [77, 43] on span "Estilo" at bounding box center [82, 40] width 10 height 5
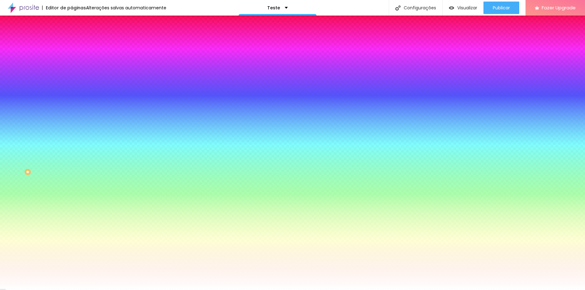
click at [72, 246] on button "button" at bounding box center [76, 249] width 9 height 7
click at [20, 290] on div at bounding box center [292, 290] width 585 height 0
click at [72, 42] on img at bounding box center [75, 45] width 6 height 6
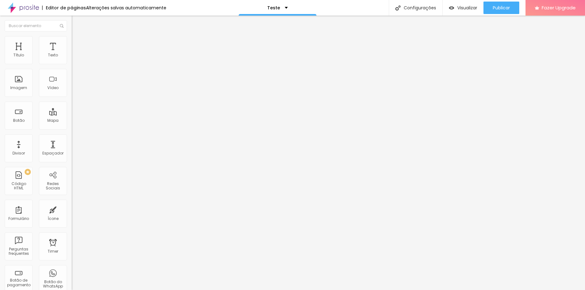
click at [72, 36] on img at bounding box center [75, 33] width 6 height 6
click at [72, 38] on img at bounding box center [75, 39] width 6 height 6
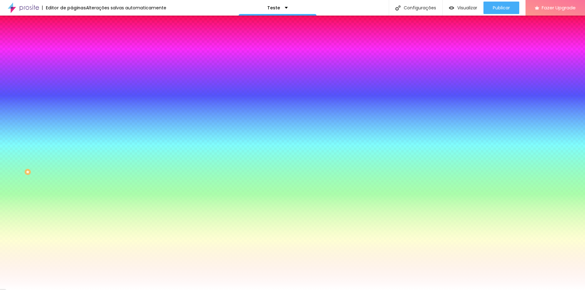
click at [72, 95] on button "button" at bounding box center [76, 97] width 9 height 7
drag, startPoint x: 69, startPoint y: 116, endPoint x: 115, endPoint y: 112, distance: 46.6
click at [283, 290] on div at bounding box center [292, 290] width 585 height 0
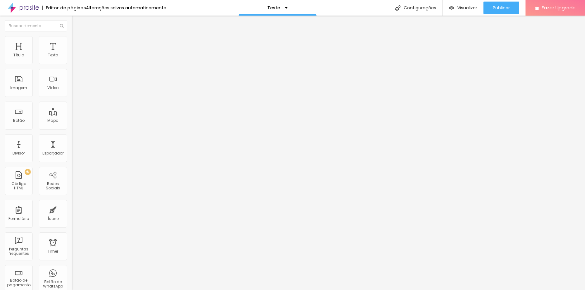
click at [77, 43] on span "Estilo" at bounding box center [82, 40] width 10 height 5
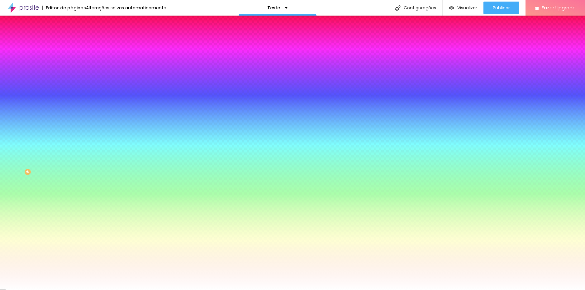
click at [74, 97] on icon "button" at bounding box center [74, 97] width 1 height 1
drag, startPoint x: 67, startPoint y: 115, endPoint x: 114, endPoint y: 112, distance: 47.5
click at [406, 290] on div at bounding box center [292, 290] width 585 height 0
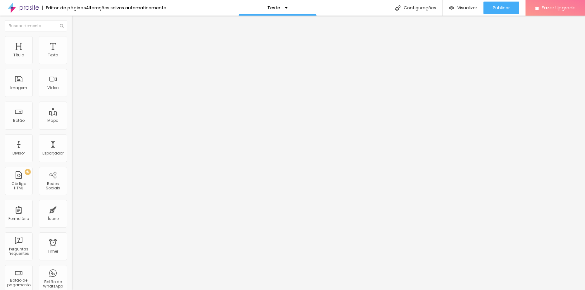
click at [72, 44] on ul "Conteúdo Estilo Avançado" at bounding box center [108, 39] width 72 height 19
click at [77, 42] on span "Estilo" at bounding box center [82, 40] width 10 height 5
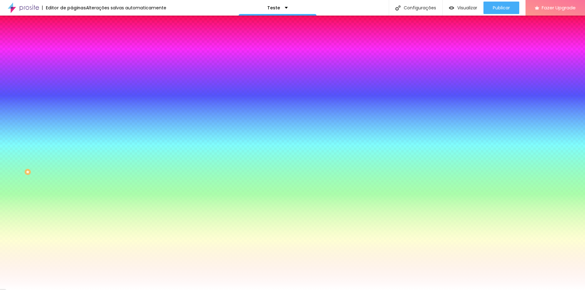
click at [72, 246] on button "button" at bounding box center [76, 249] width 9 height 7
drag, startPoint x: 68, startPoint y: 185, endPoint x: 38, endPoint y: 181, distance: 30.5
click at [35, 290] on div at bounding box center [292, 290] width 585 height 0
click at [74, 95] on icon "button" at bounding box center [76, 97] width 4 height 4
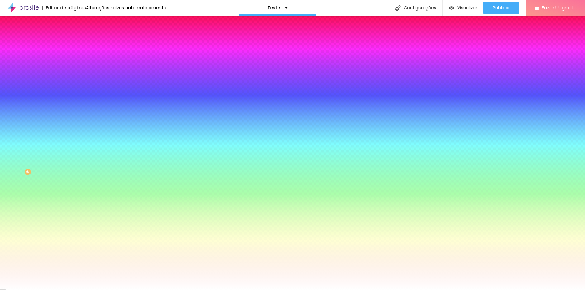
drag, startPoint x: 68, startPoint y: 134, endPoint x: 41, endPoint y: 130, distance: 27.4
drag, startPoint x: 69, startPoint y: 114, endPoint x: 114, endPoint y: 114, distance: 45.8
click at [125, 290] on div at bounding box center [292, 290] width 585 height 0
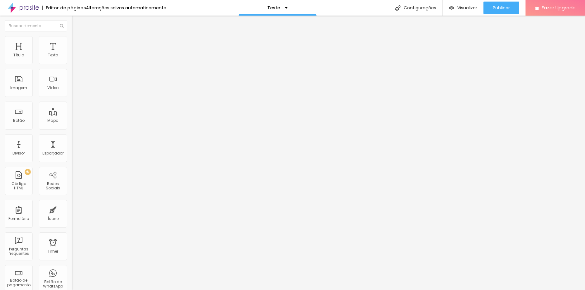
click at [72, 39] on img at bounding box center [75, 39] width 6 height 6
drag, startPoint x: 48, startPoint y: 67, endPoint x: 45, endPoint y: 64, distance: 4.9
click at [72, 64] on input "range" at bounding box center [92, 61] width 40 height 5
click at [72, 42] on li "Avançado" at bounding box center [108, 45] width 72 height 6
click at [72, 36] on img at bounding box center [75, 33] width 6 height 6
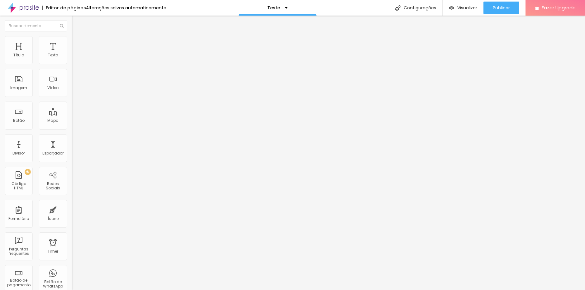
click at [72, 93] on span "4:3 Standard" at bounding box center [84, 90] width 25 height 5
click at [72, 101] on span "Wide" at bounding box center [77, 97] width 10 height 5
click at [72, 110] on span "Vertical 1" at bounding box center [80, 107] width 17 height 5
click at [72, 97] on span "Ultrawide" at bounding box center [81, 94] width 18 height 5
click at [72, 103] on span "Wide" at bounding box center [77, 100] width 10 height 5
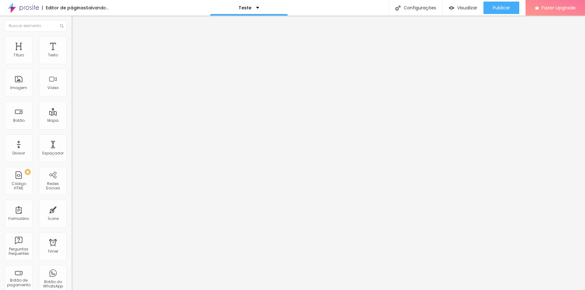
click at [77, 43] on span "Estilo" at bounding box center [82, 40] width 10 height 5
drag, startPoint x: 45, startPoint y: 67, endPoint x: 62, endPoint y: 67, distance: 17.1
click at [72, 64] on input "range" at bounding box center [92, 61] width 40 height 5
click at [77, 42] on span "Estilo" at bounding box center [82, 40] width 10 height 5
drag, startPoint x: 43, startPoint y: 66, endPoint x: 39, endPoint y: 65, distance: 3.6
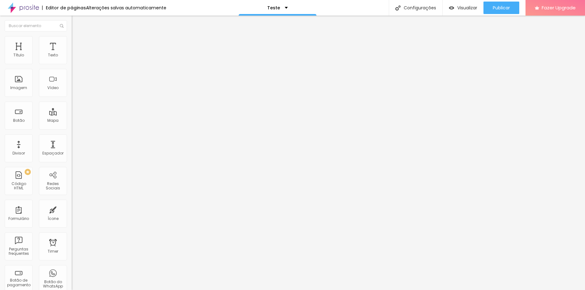
click at [72, 64] on input "range" at bounding box center [92, 61] width 40 height 5
click at [72, 220] on div "Editar Imagem Conteúdo Estilo Avançado Tamanho 60 px % 0 Borda arredondada Somb…" at bounding box center [108, 153] width 72 height 274
click at [510, 10] on button "Publicar" at bounding box center [502, 8] width 36 height 12
click at [460, 7] on span "Visualizar" at bounding box center [467, 7] width 20 height 5
click at [72, 44] on li "Avançado" at bounding box center [108, 44] width 72 height 6
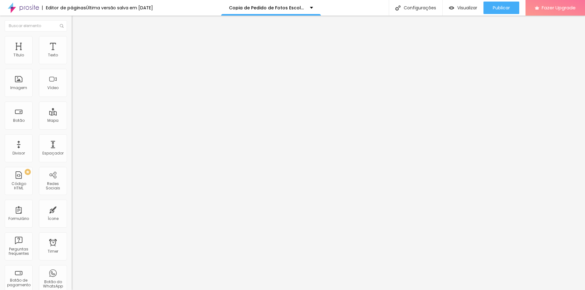
click at [72, 41] on li "Conteúdo" at bounding box center [108, 38] width 72 height 6
